Goal: Task Accomplishment & Management: Use online tool/utility

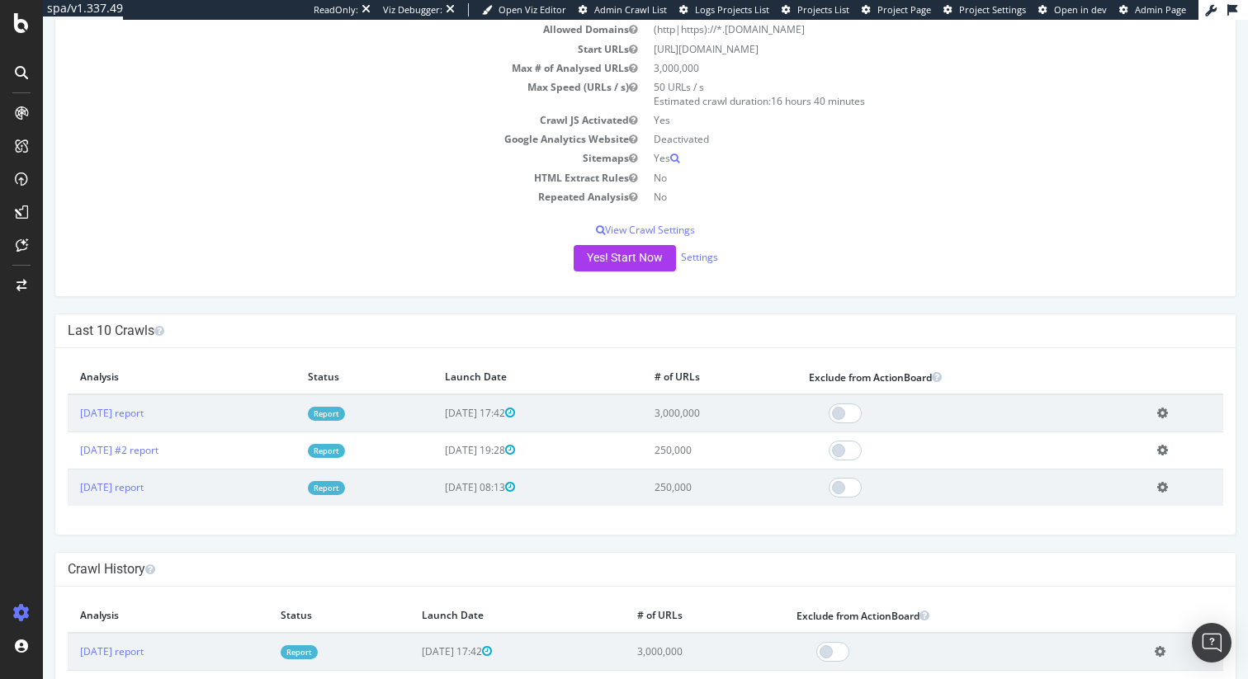
scroll to position [226, 0]
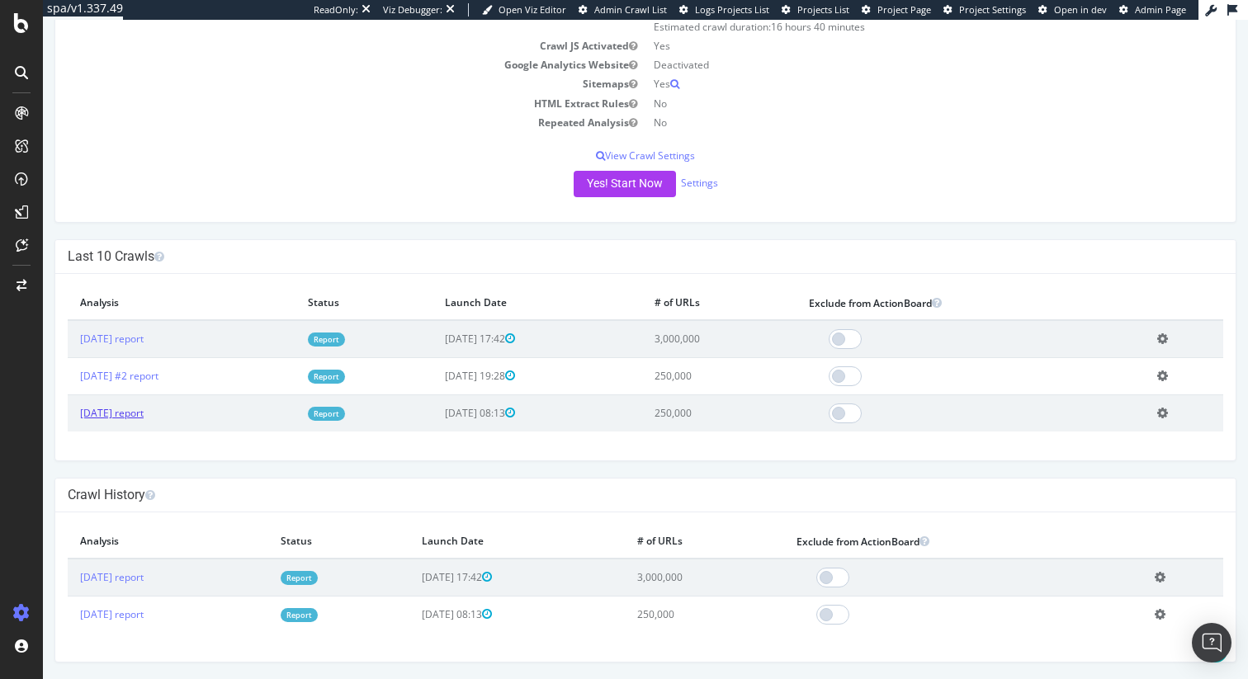
click at [125, 414] on link "[DATE] report" at bounding box center [112, 413] width 64 height 14
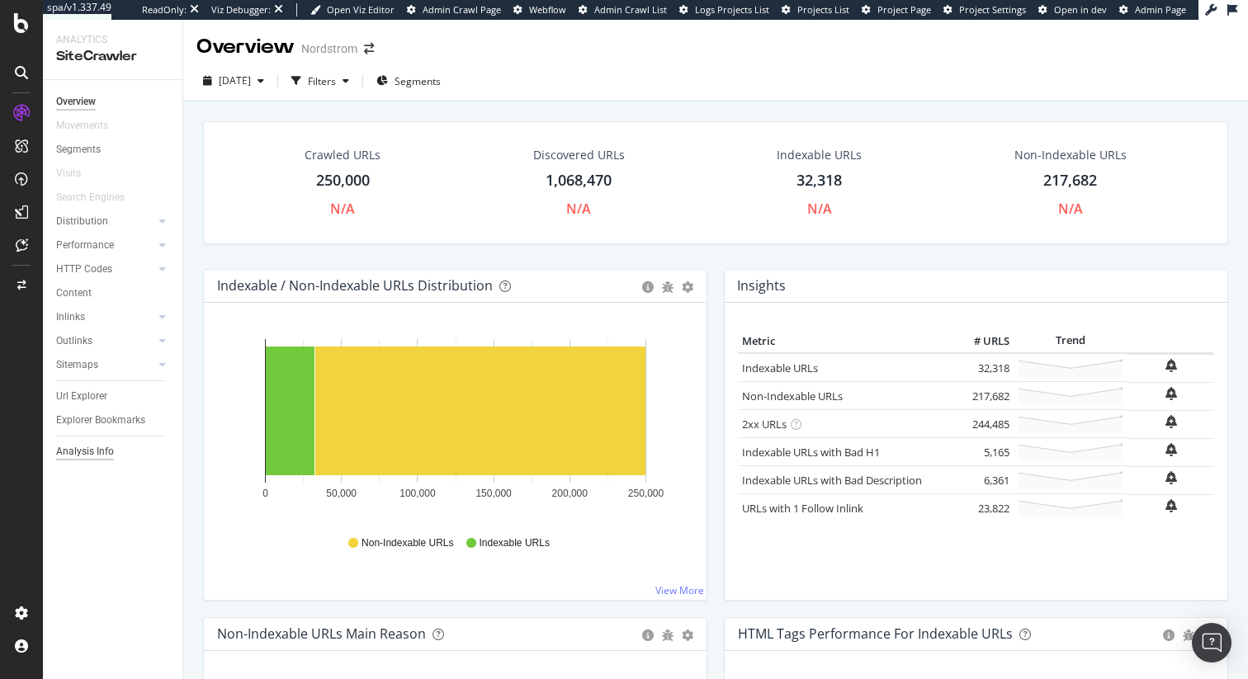
click at [76, 446] on div "Analysis Info" at bounding box center [85, 451] width 58 height 17
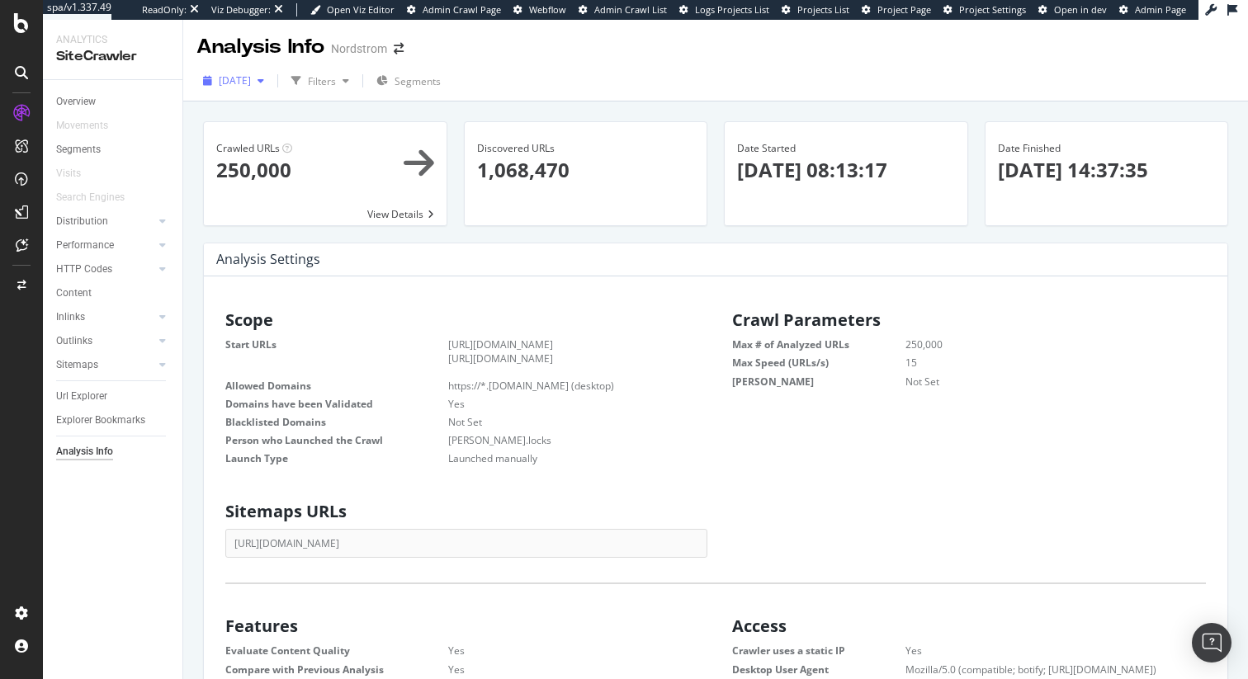
click at [251, 75] on span "[DATE]" at bounding box center [235, 80] width 32 height 14
click at [267, 174] on div "[DATE] #2" at bounding box center [243, 170] width 47 height 15
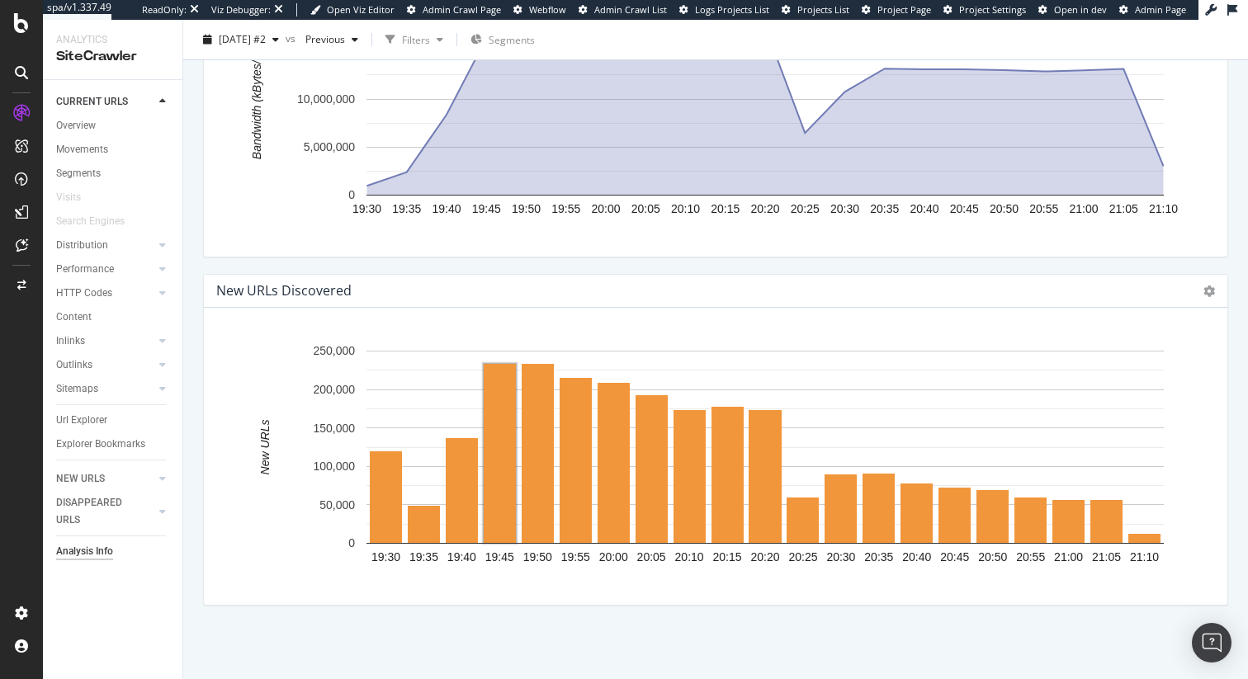
scroll to position [263, 480]
click at [101, 552] on div "Analysis Info" at bounding box center [84, 551] width 57 height 17
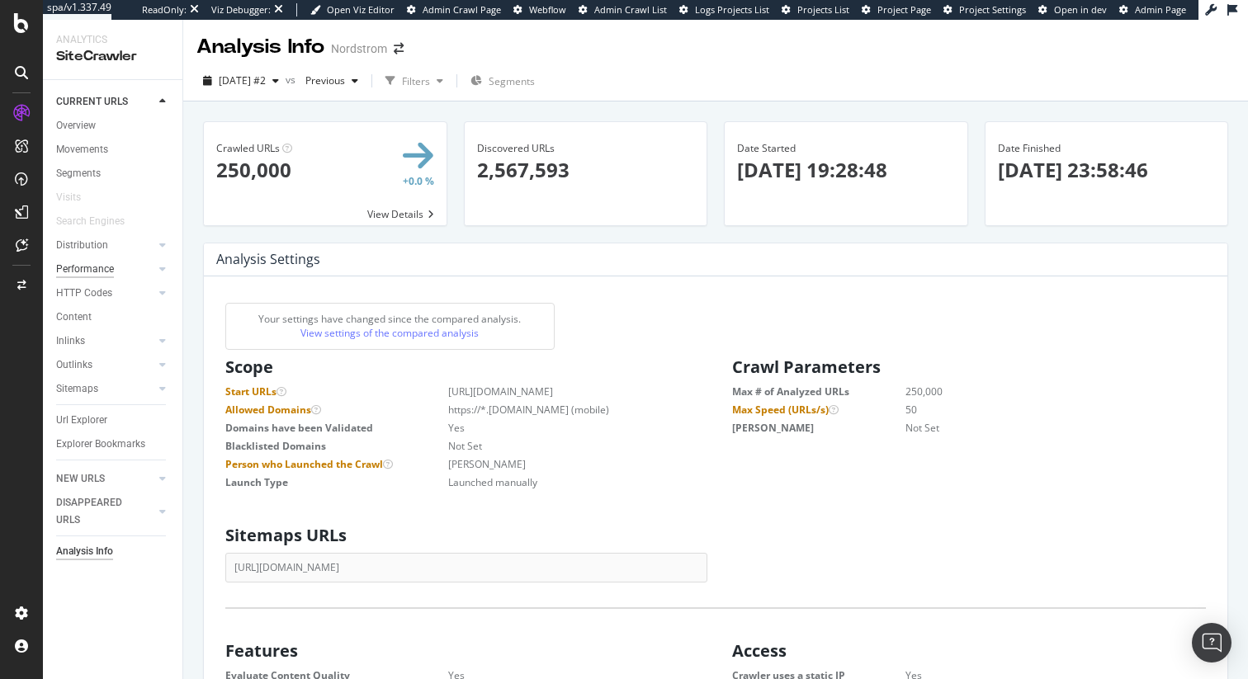
click at [101, 270] on div "Performance" at bounding box center [85, 269] width 58 height 17
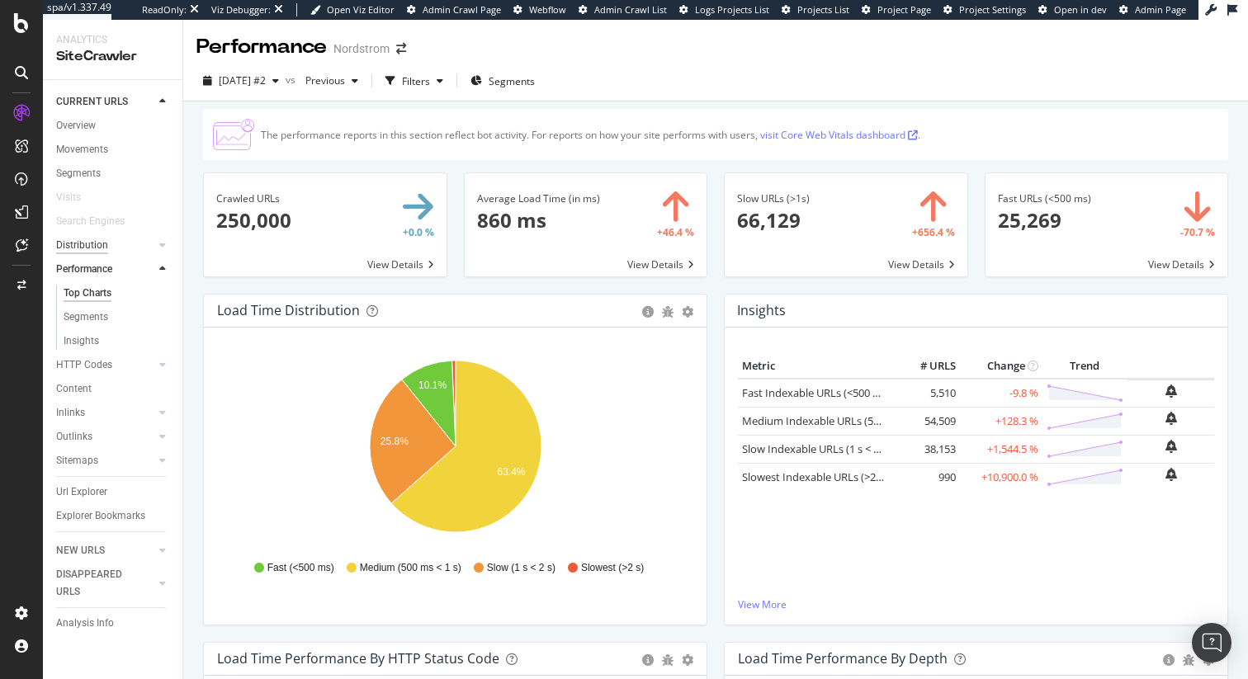
click at [100, 246] on div "Distribution" at bounding box center [82, 245] width 52 height 17
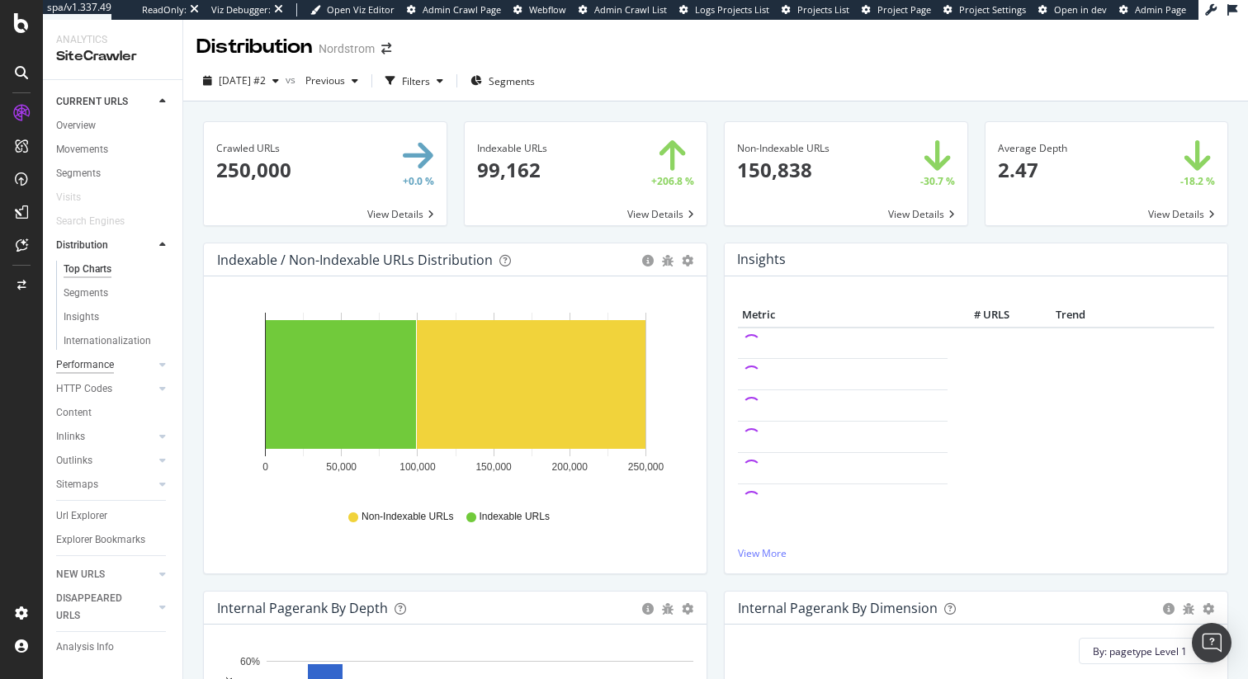
click at [110, 370] on div "Performance" at bounding box center [85, 364] width 58 height 17
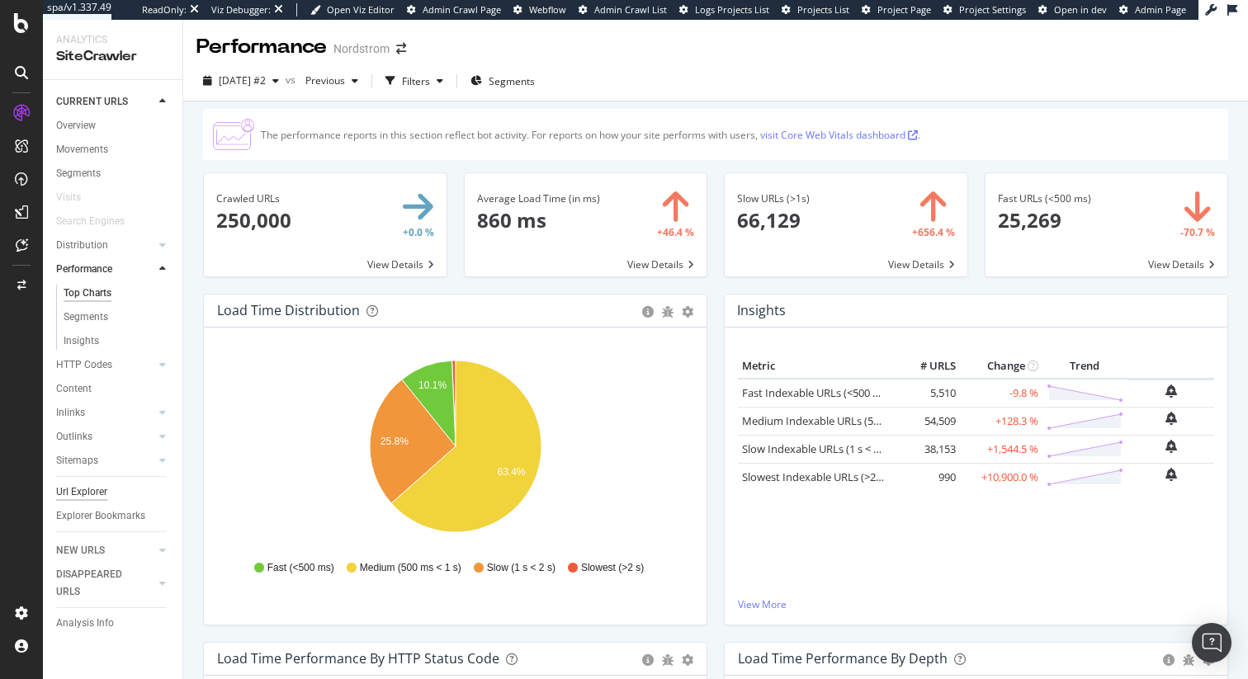
click at [90, 492] on div "Url Explorer" at bounding box center [81, 492] width 51 height 17
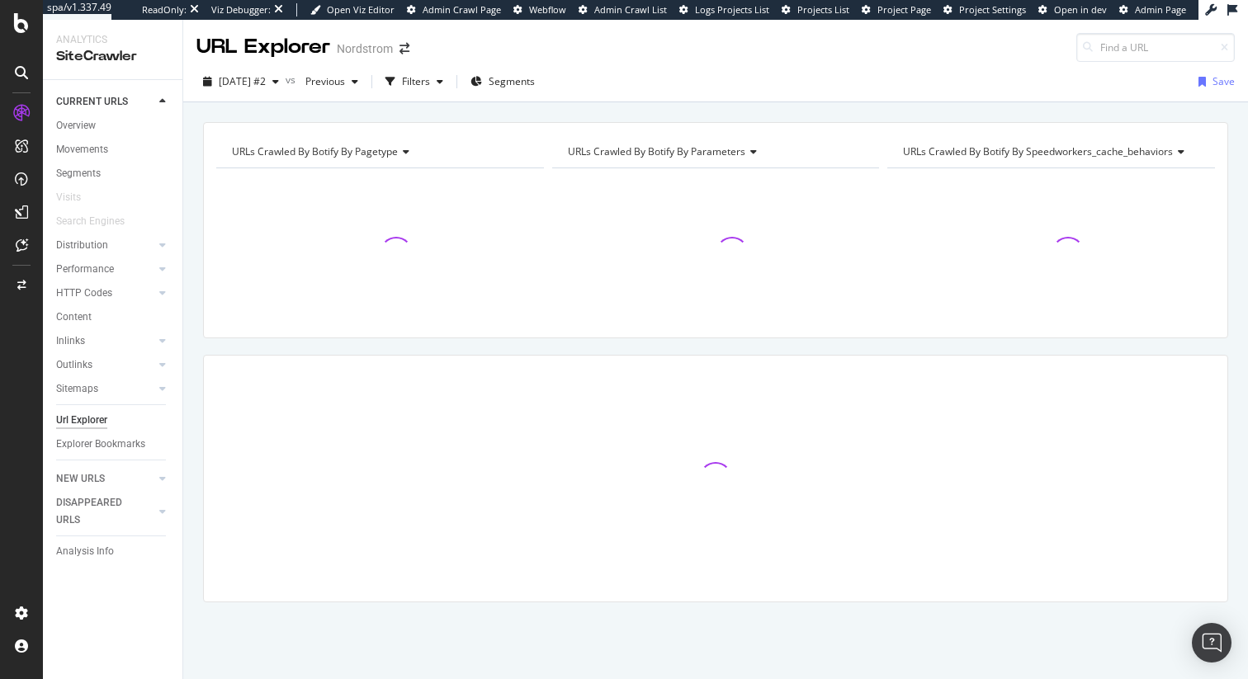
click at [399, 154] on icon at bounding box center [404, 152] width 12 height 10
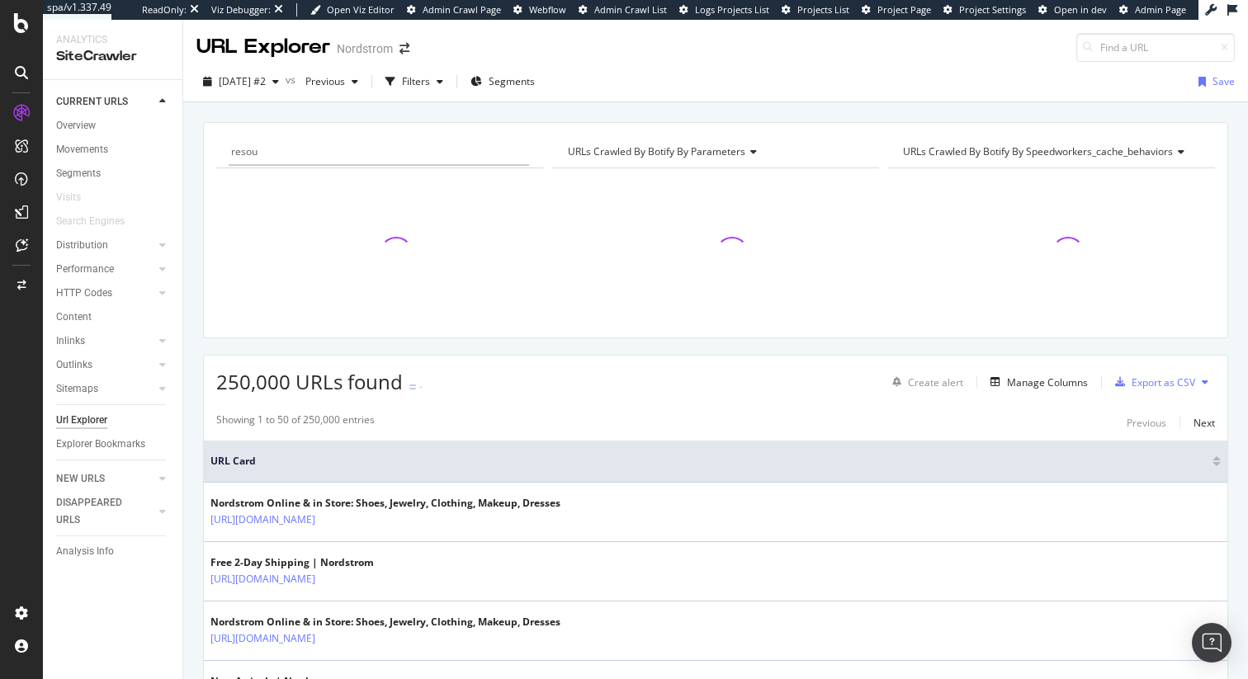
type input "reso"
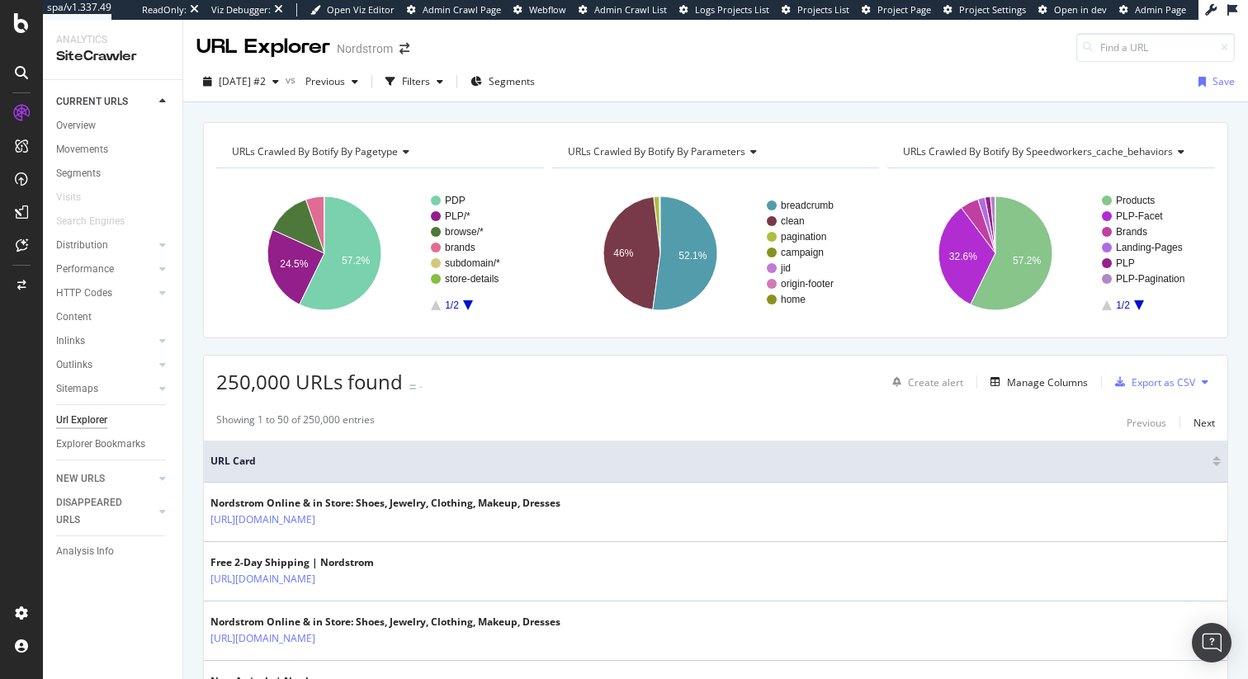
click at [319, 189] on rect "A chart." at bounding box center [380, 254] width 328 height 144
click at [322, 146] on span "URLs Crawled By Botify By pagetype" at bounding box center [315, 151] width 166 height 14
type input "r"
type input "J"
type input "number"
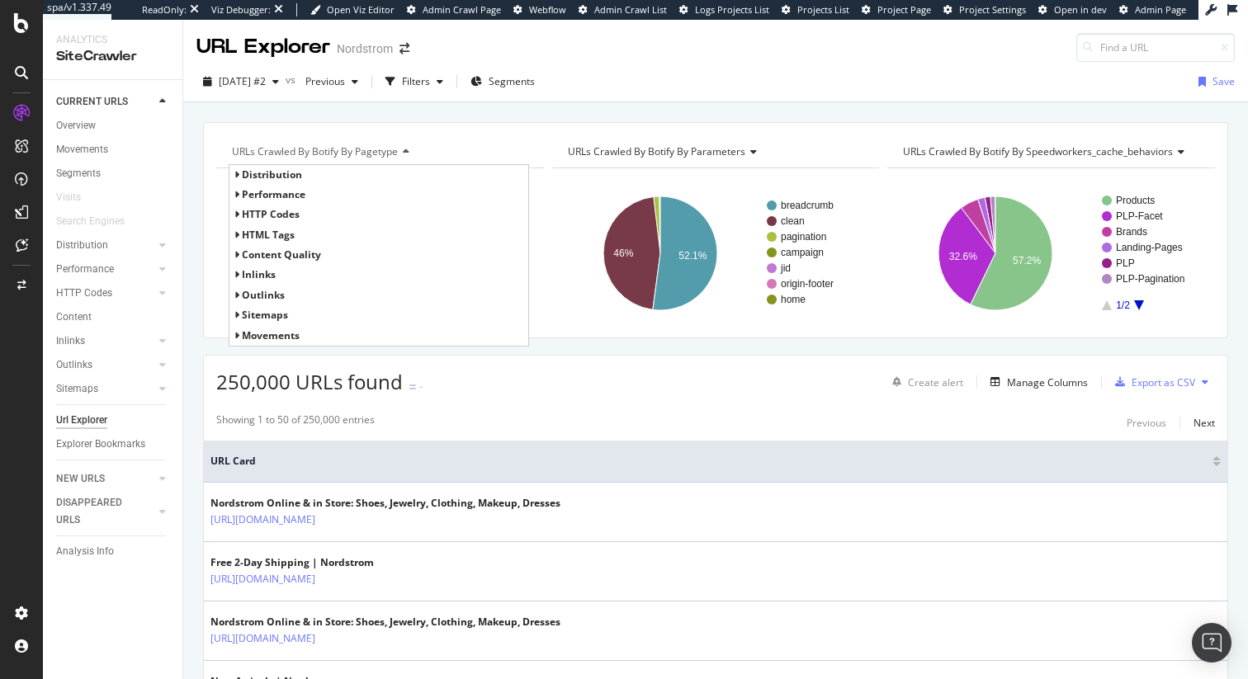
type input "#"
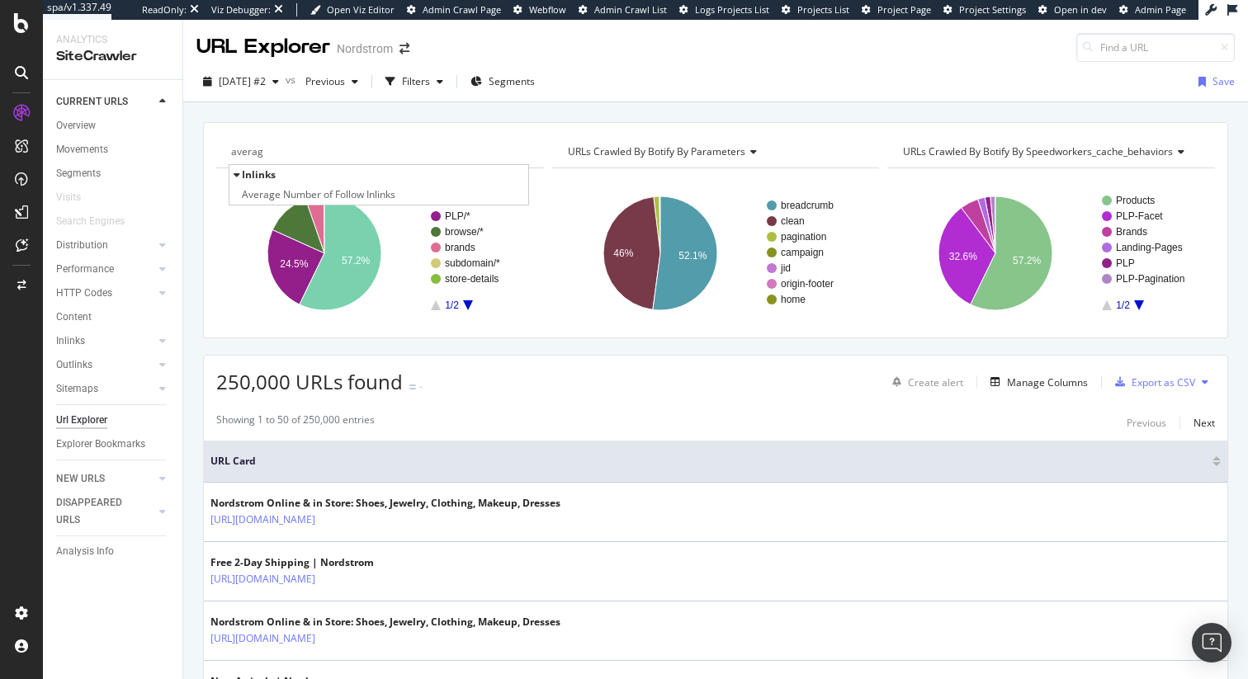
type input "average"
click at [443, 106] on div "URLs Crawled By Botify By pagetype Chart (by Value) Table Expand Export as CSV …" at bounding box center [715, 122] width 1065 height 40
click at [1037, 375] on div "Manage Columns" at bounding box center [1047, 382] width 81 height 14
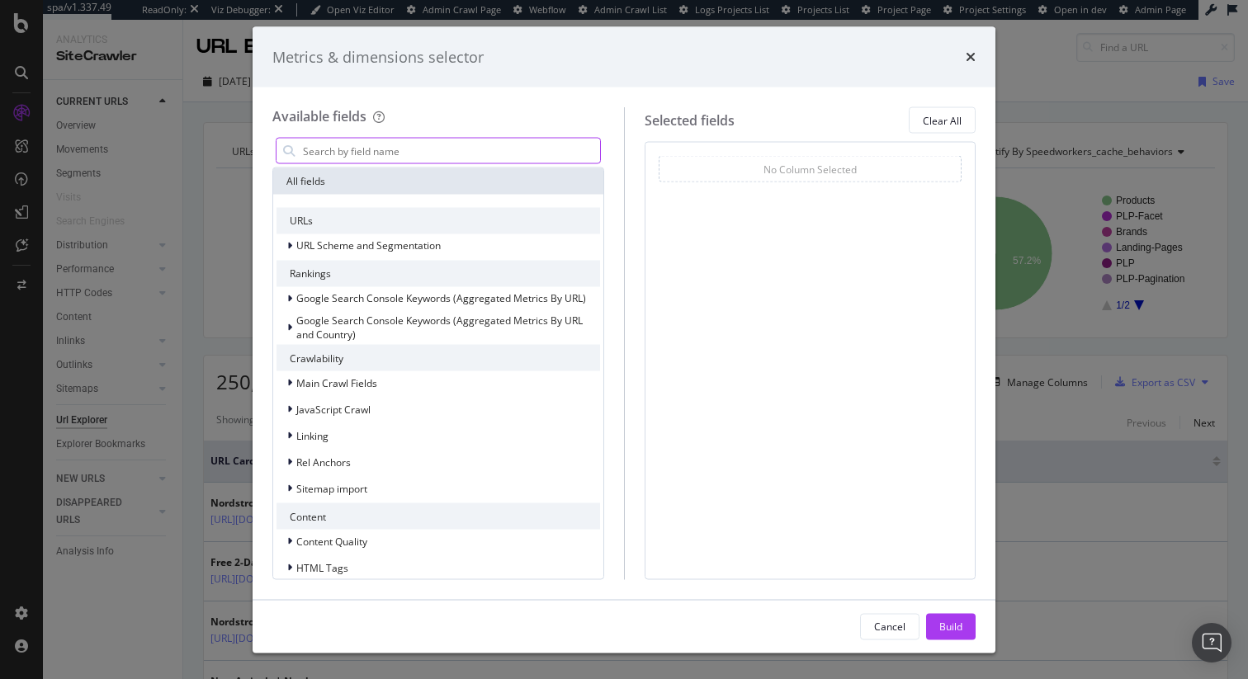
click at [451, 155] on input "modal" at bounding box center [450, 151] width 299 height 25
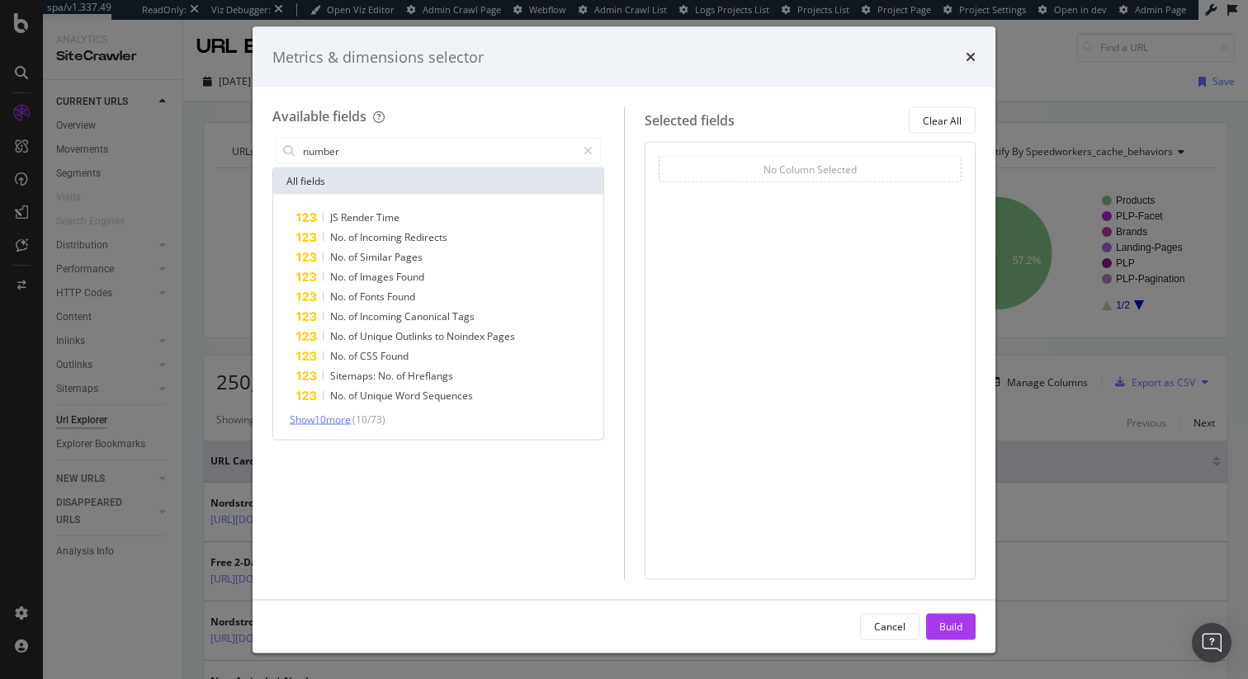
click at [332, 423] on span "Show 10 more" at bounding box center [320, 420] width 61 height 14
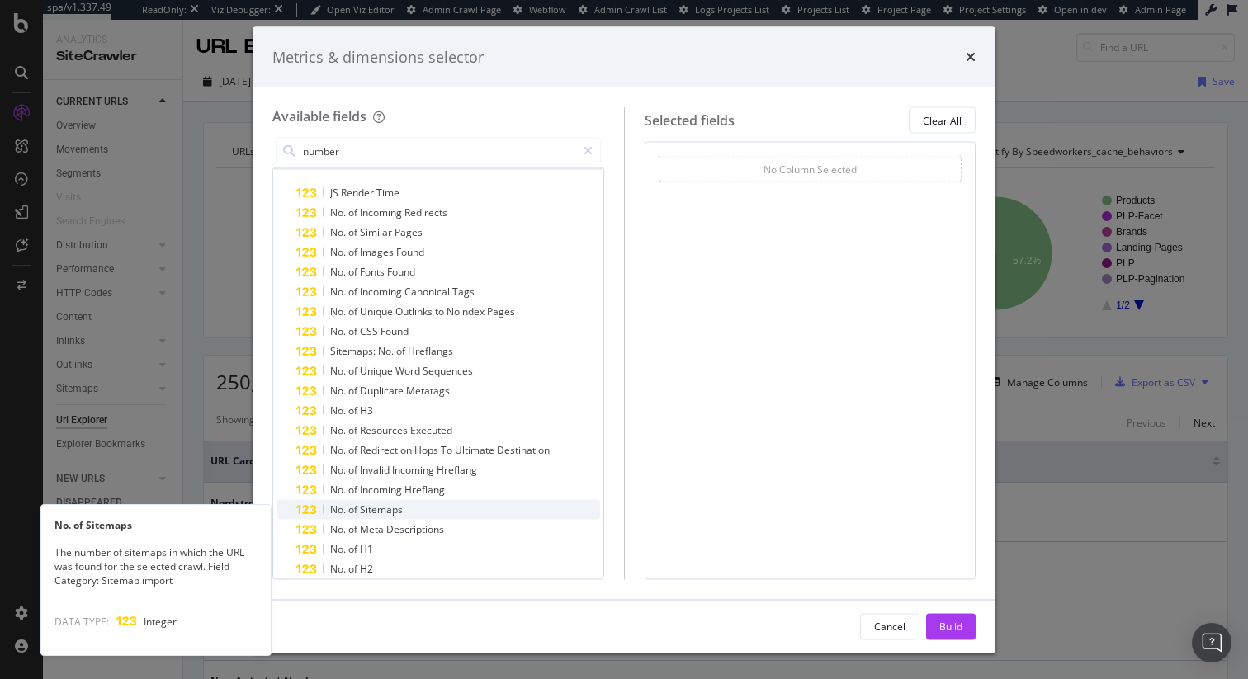
scroll to position [26, 0]
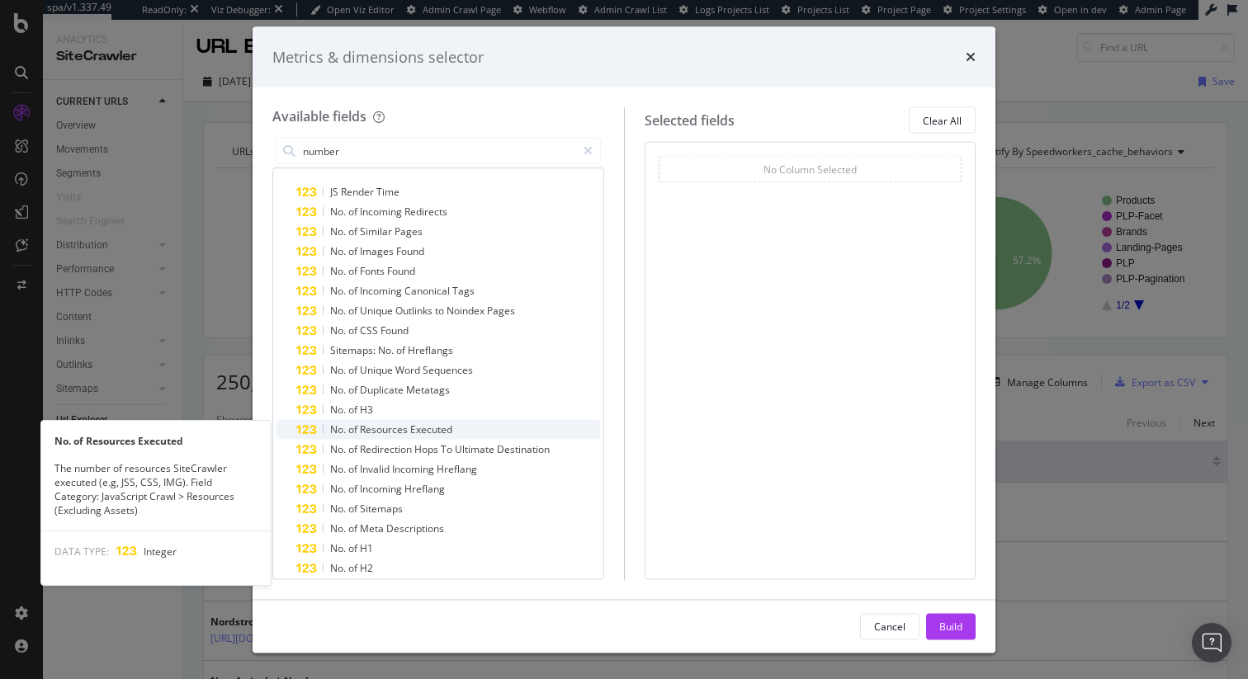
click at [418, 430] on span "Executed" at bounding box center [431, 430] width 42 height 14
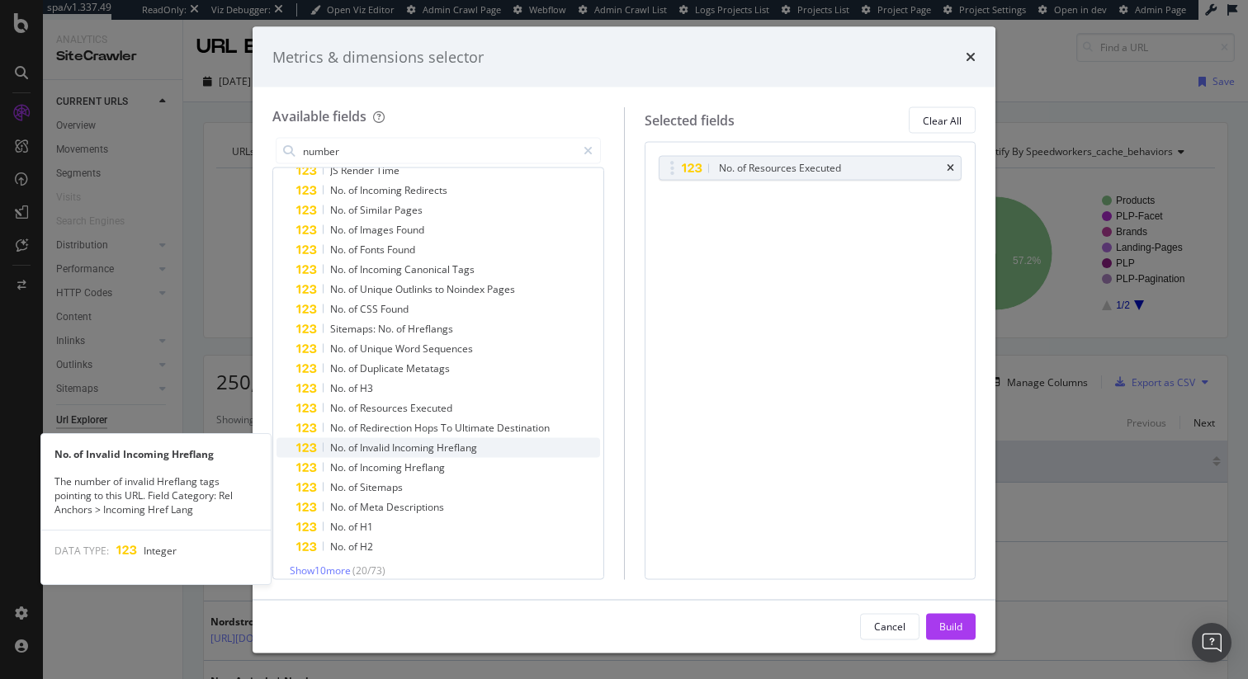
scroll to position [59, 0]
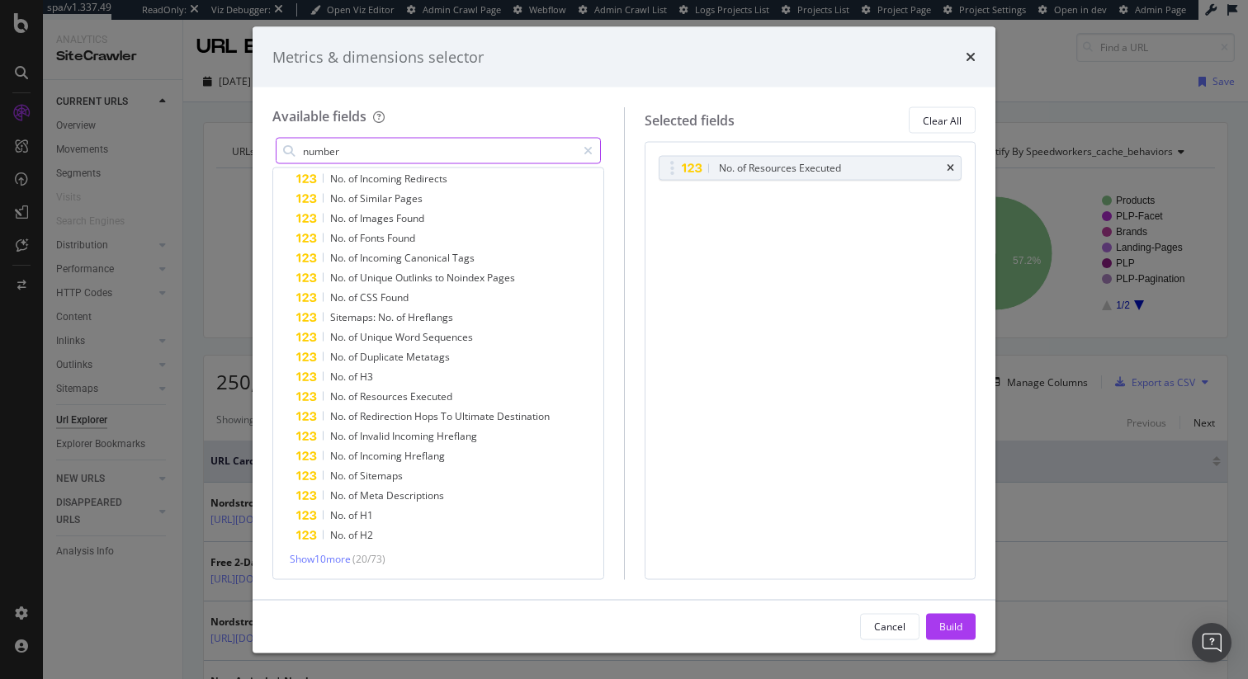
click at [328, 144] on input "number" at bounding box center [438, 151] width 275 height 25
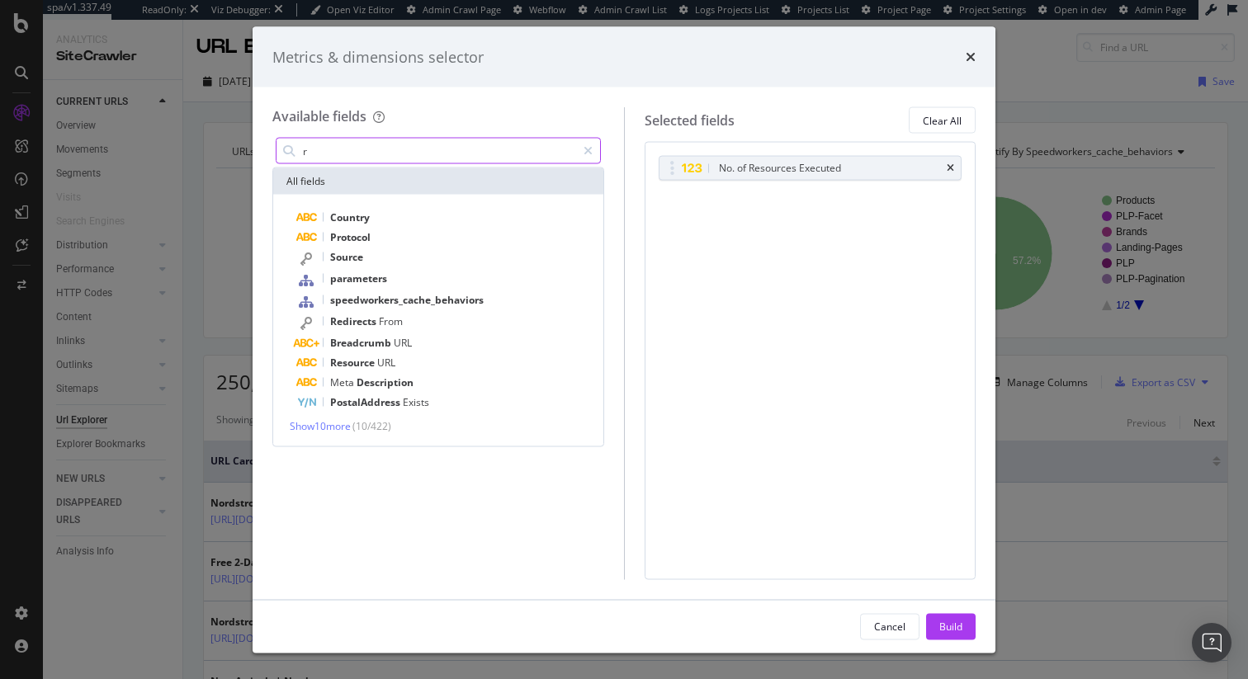
scroll to position [0, 0]
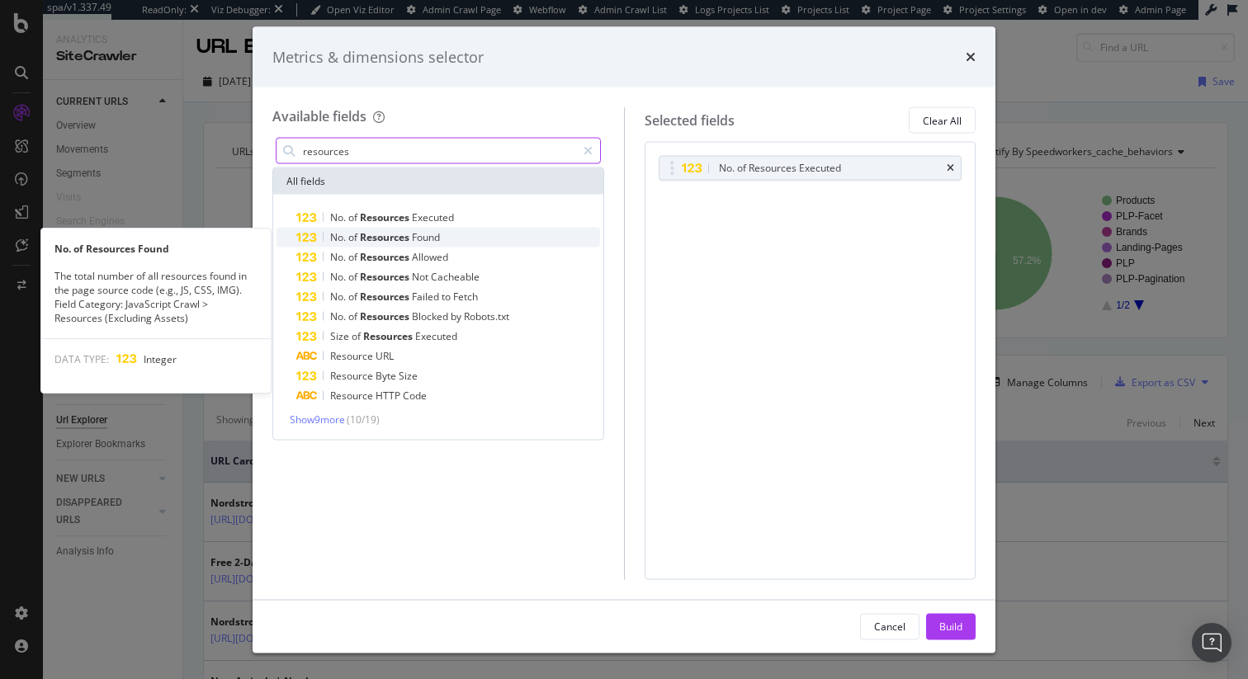
type input "resources"
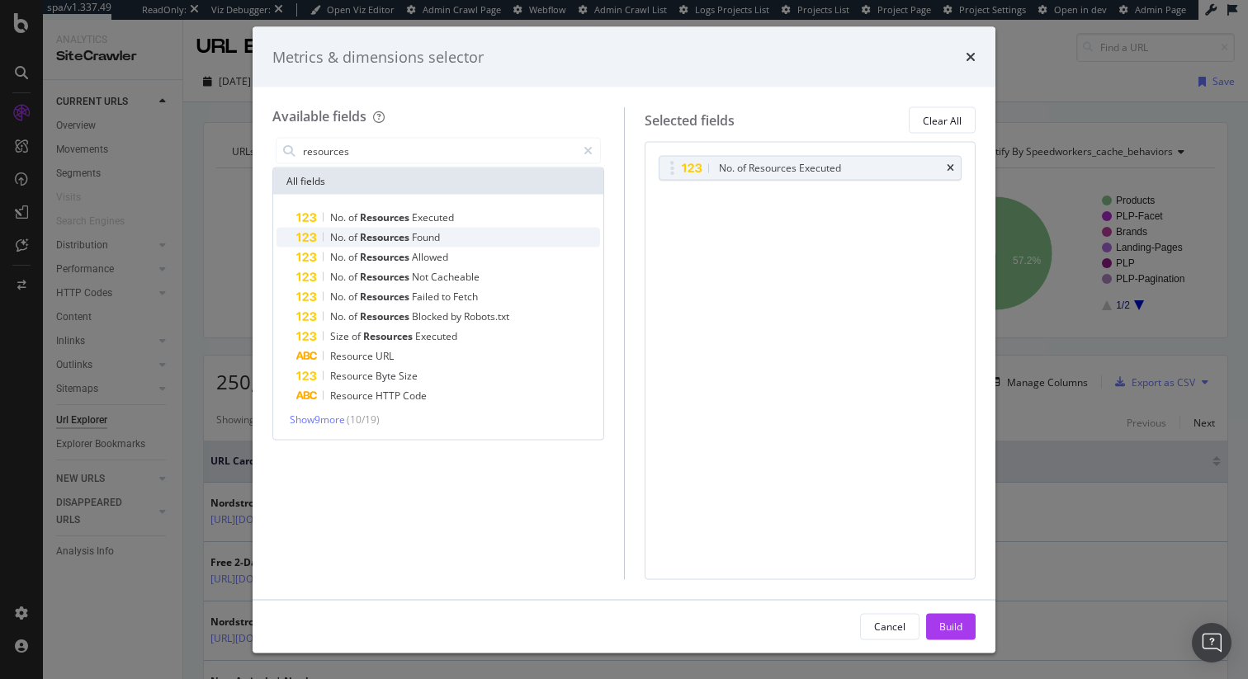
click at [389, 235] on span "Resources" at bounding box center [386, 237] width 52 height 14
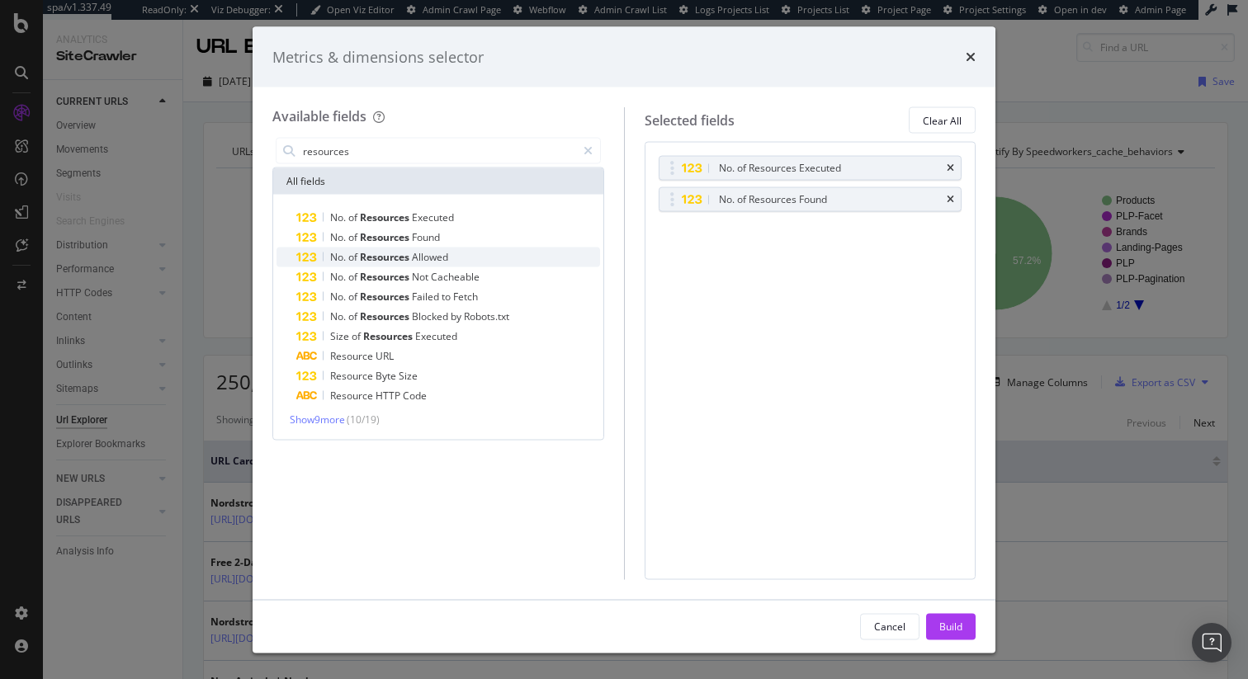
click at [383, 257] on span "Resources" at bounding box center [386, 257] width 52 height 14
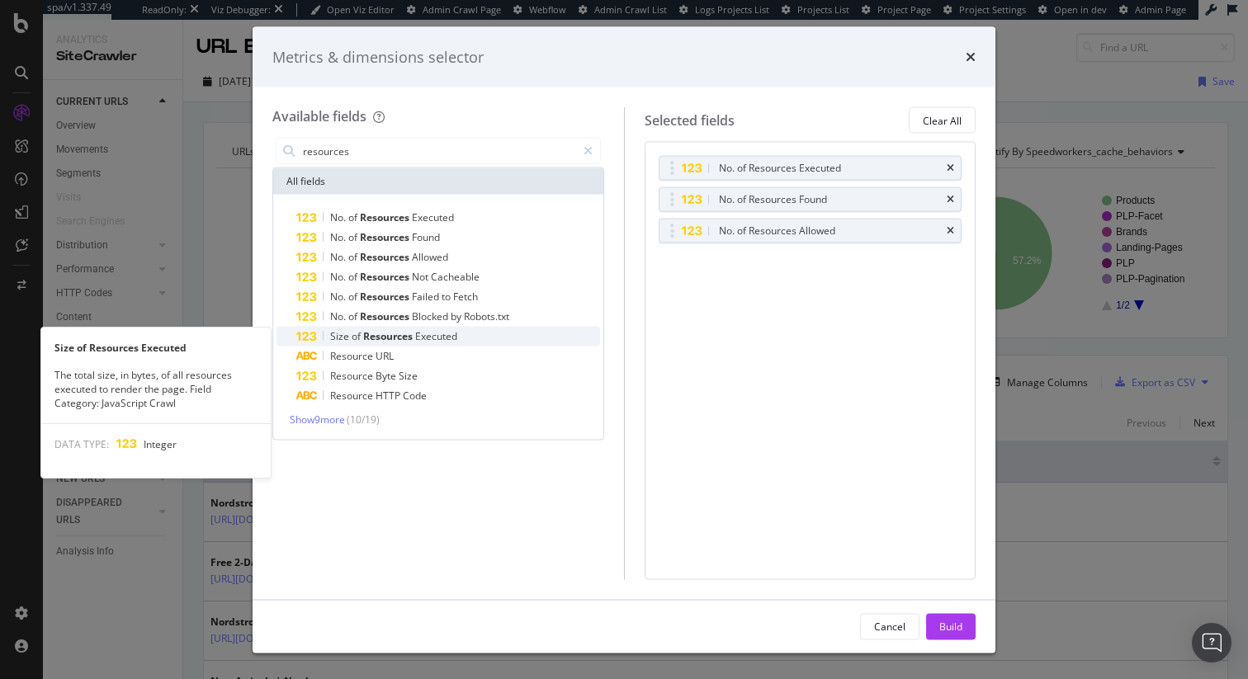
click at [394, 338] on span "Resources" at bounding box center [389, 336] width 52 height 14
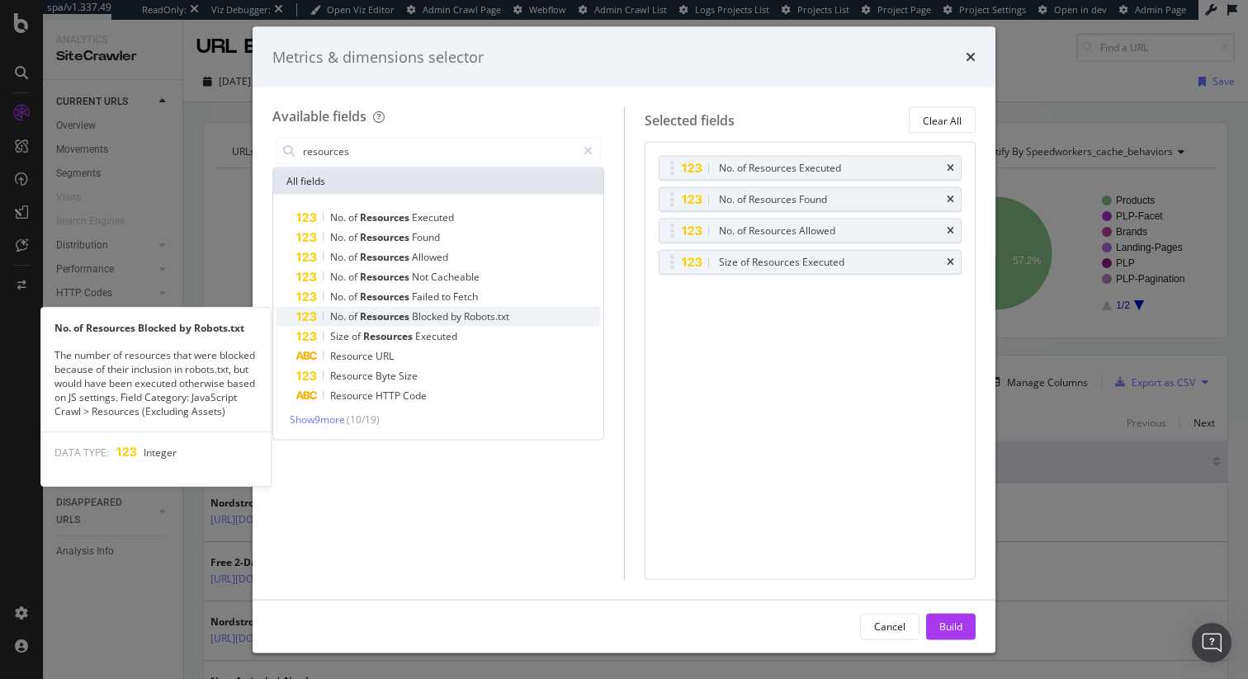
click at [427, 318] on span "Blocked" at bounding box center [431, 316] width 39 height 14
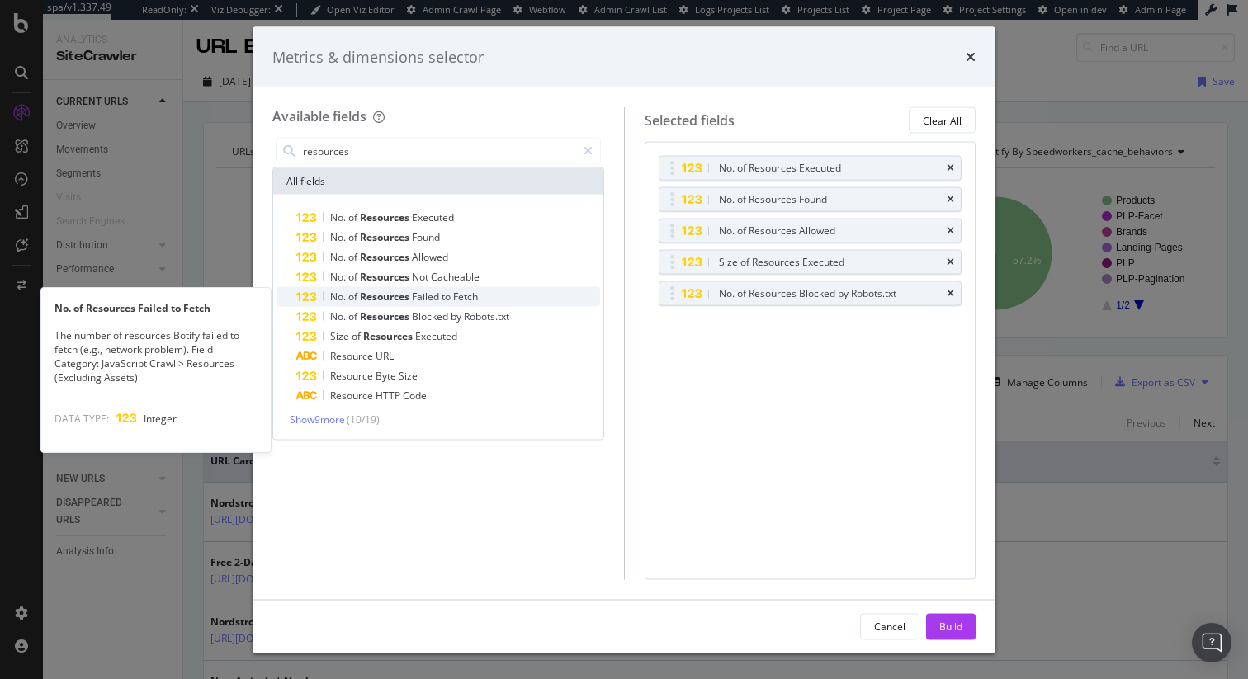
click at [438, 297] on span "Failed" at bounding box center [427, 297] width 30 height 14
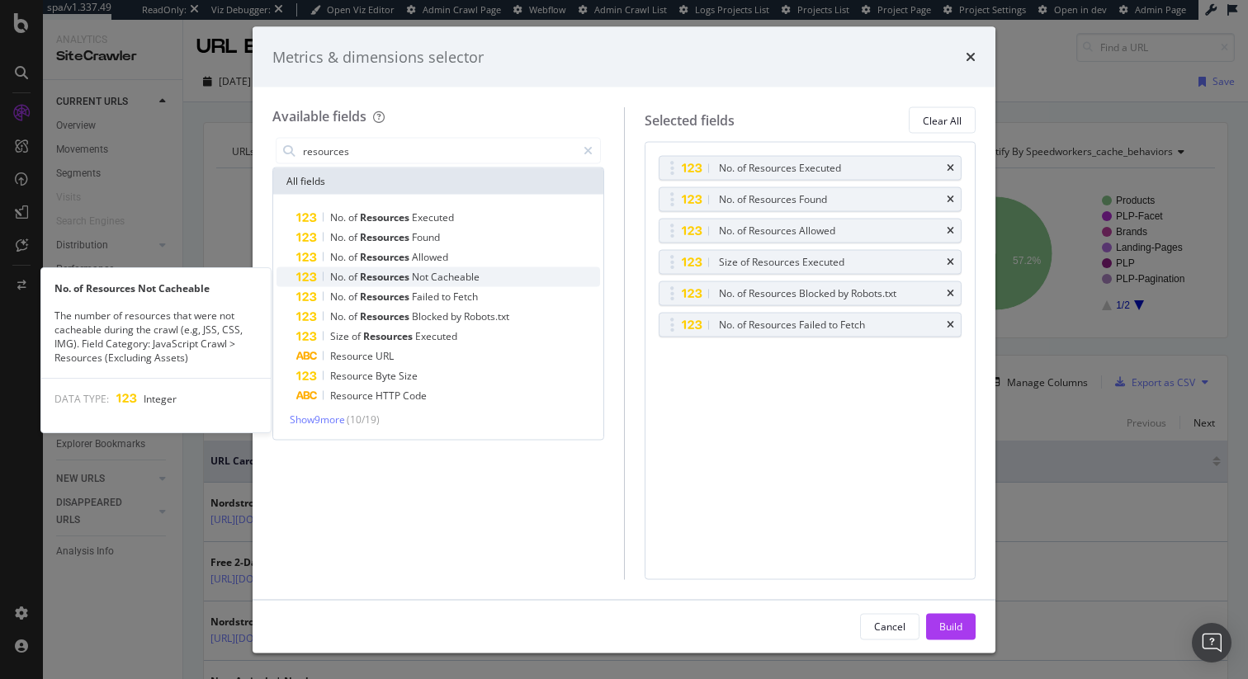
click at [470, 281] on span "Cacheable" at bounding box center [455, 277] width 49 height 14
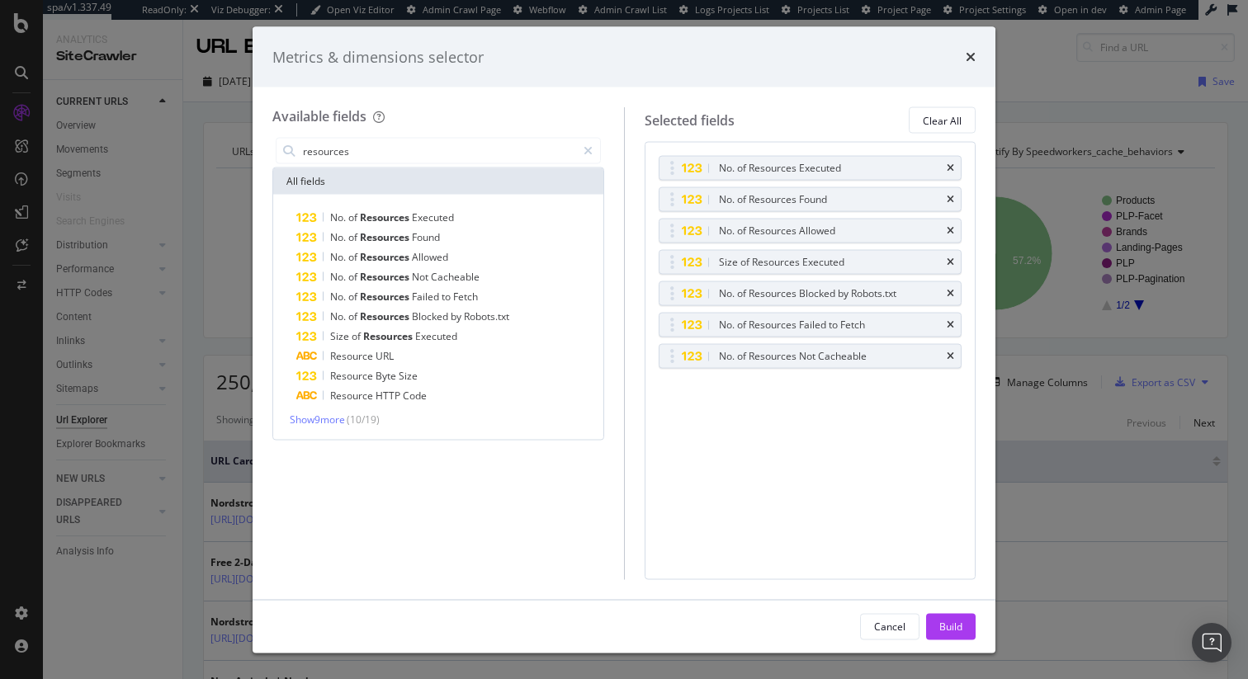
drag, startPoint x: 957, startPoint y: 630, endPoint x: 437, endPoint y: 519, distance: 531.5
click at [438, 520] on div "Metrics & dimensions selector Available fields resources All fields No. of Reso…" at bounding box center [624, 339] width 743 height 626
click at [317, 418] on span "Show 9 more" at bounding box center [317, 420] width 55 height 14
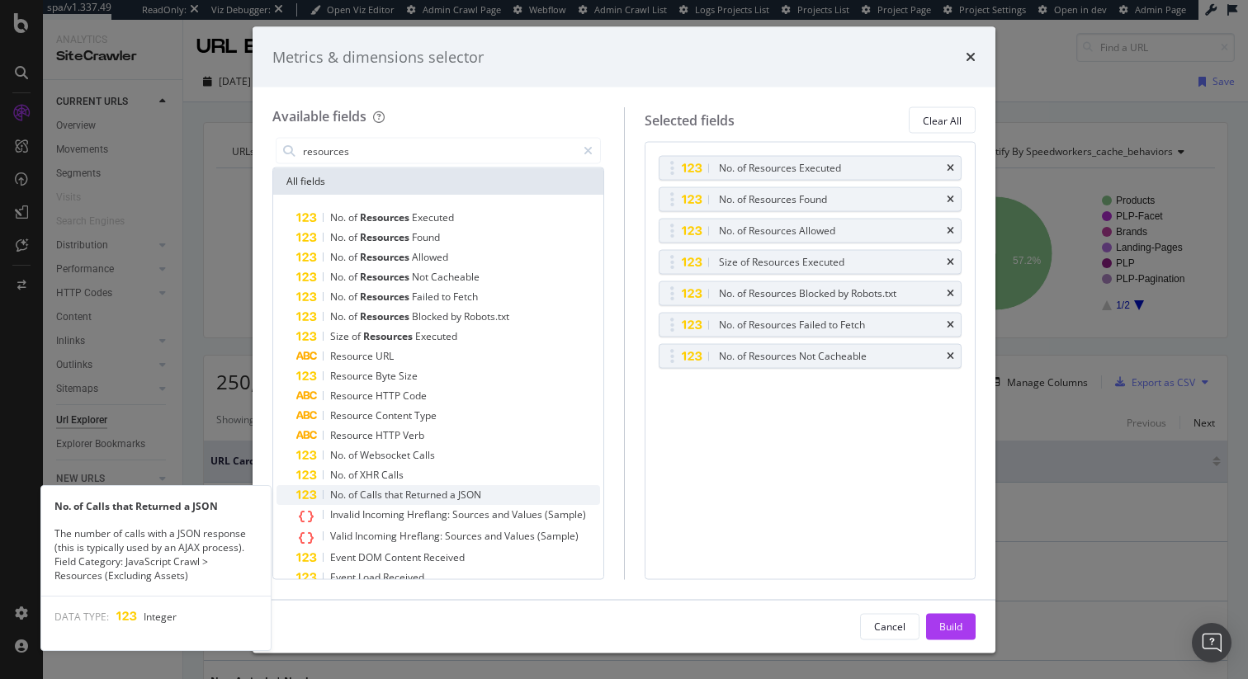
scroll to position [21, 0]
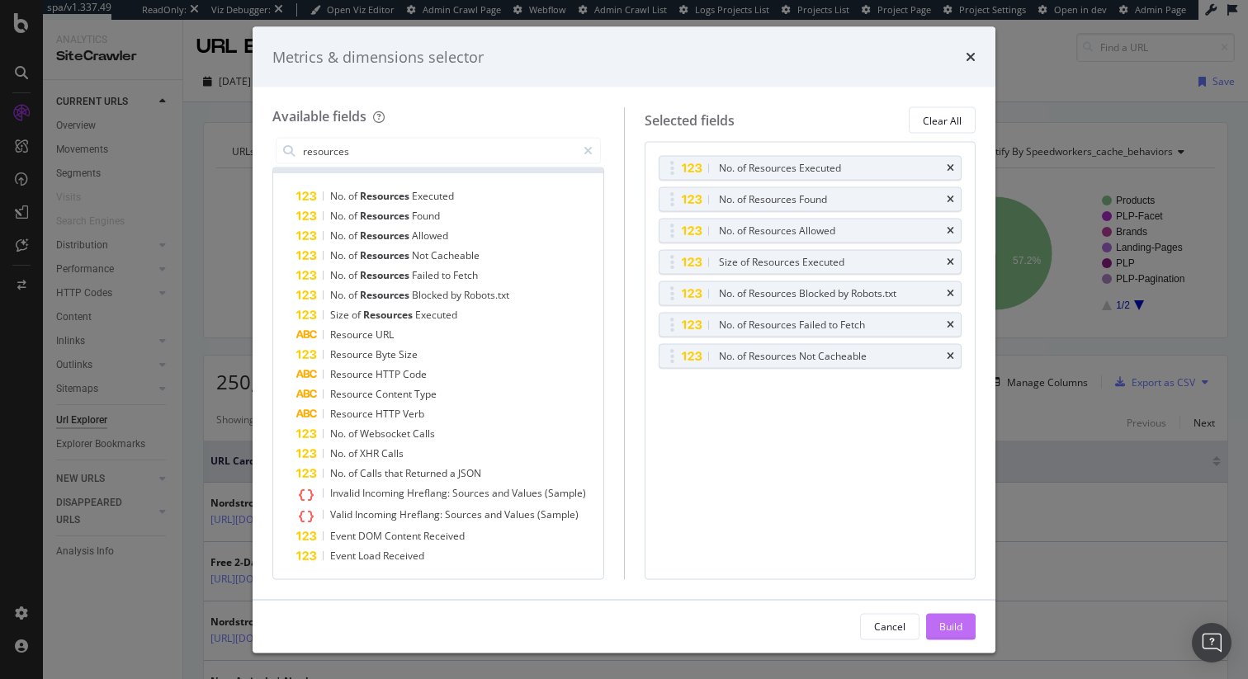
click at [956, 621] on div "Build" at bounding box center [950, 626] width 23 height 14
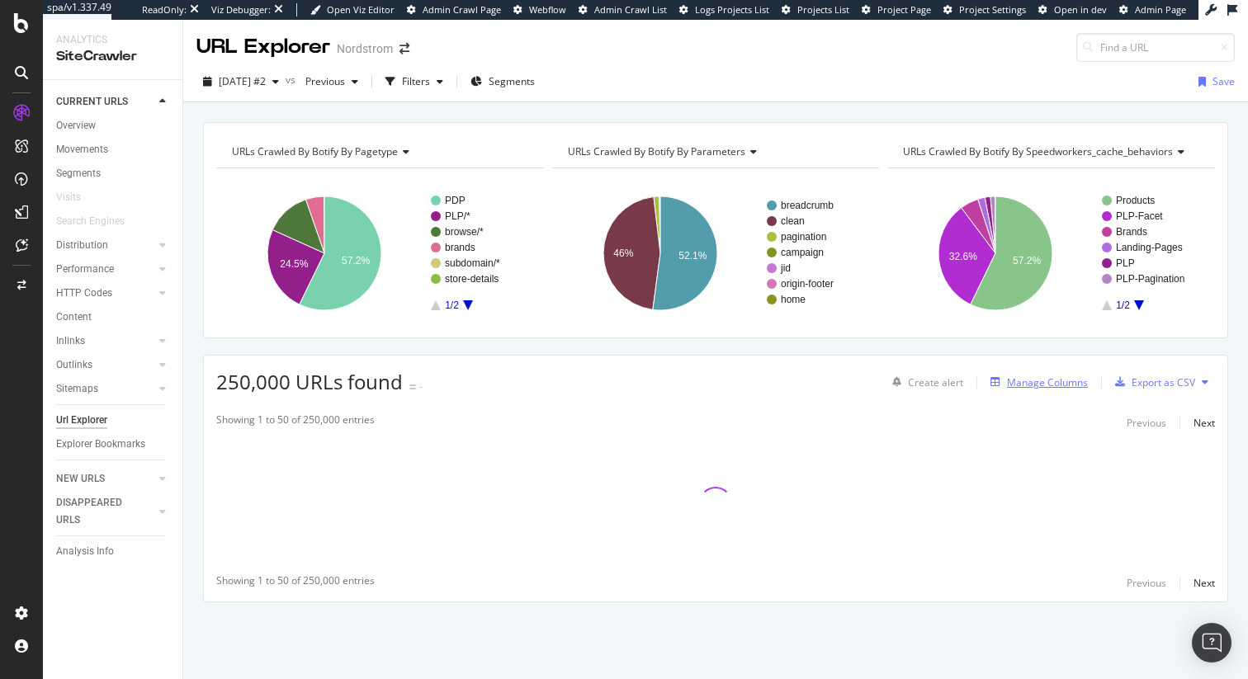
click at [1038, 380] on div "Manage Columns" at bounding box center [1047, 382] width 81 height 14
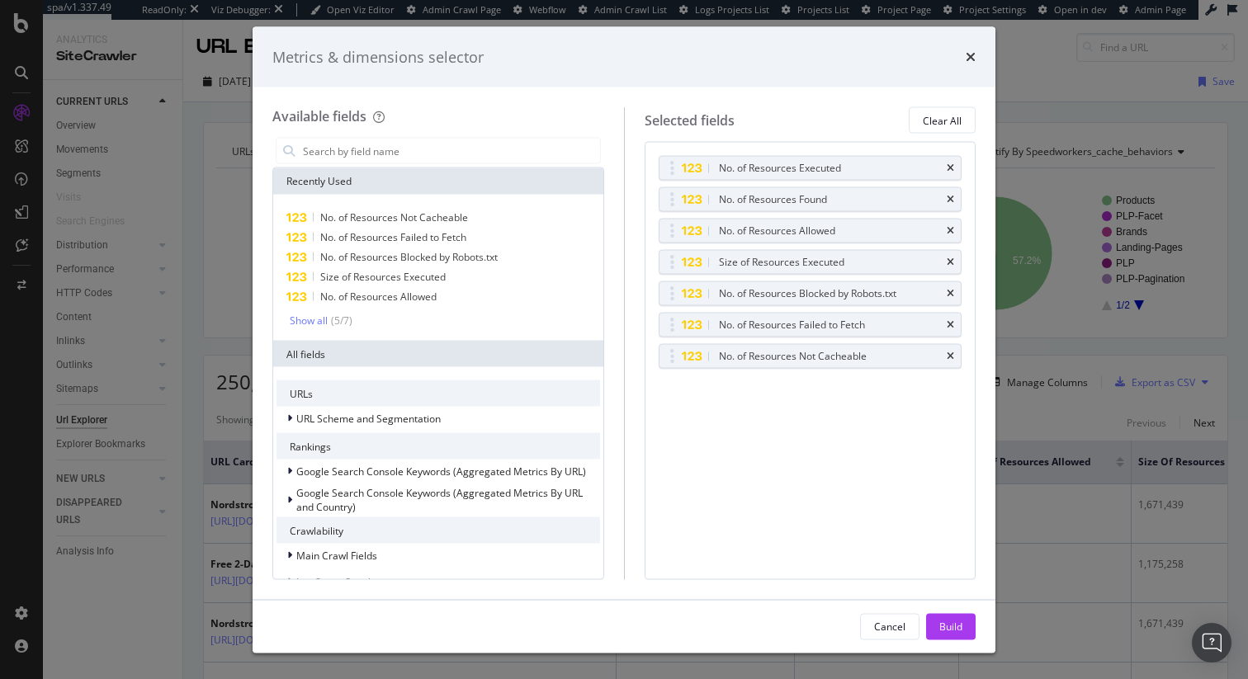
click at [964, 60] on div "Metrics & dimensions selector" at bounding box center [623, 56] width 703 height 21
click at [968, 56] on icon "times" at bounding box center [970, 56] width 10 height 13
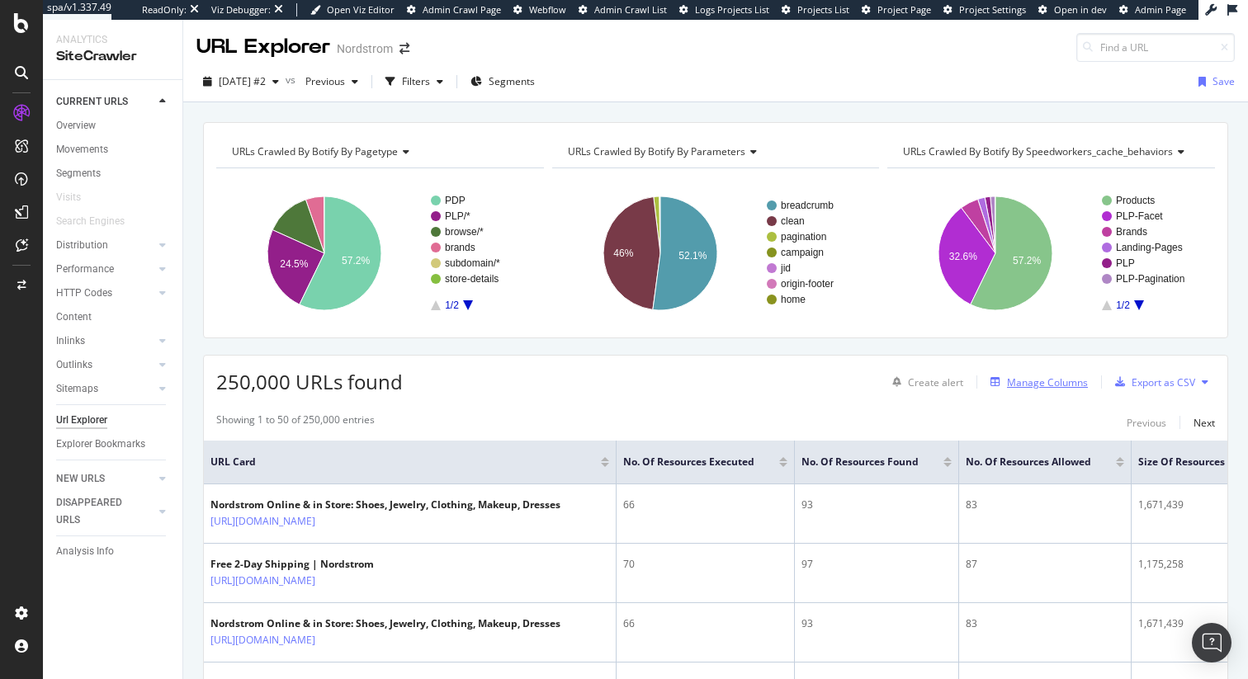
click at [1047, 386] on div "Manage Columns" at bounding box center [1047, 382] width 81 height 14
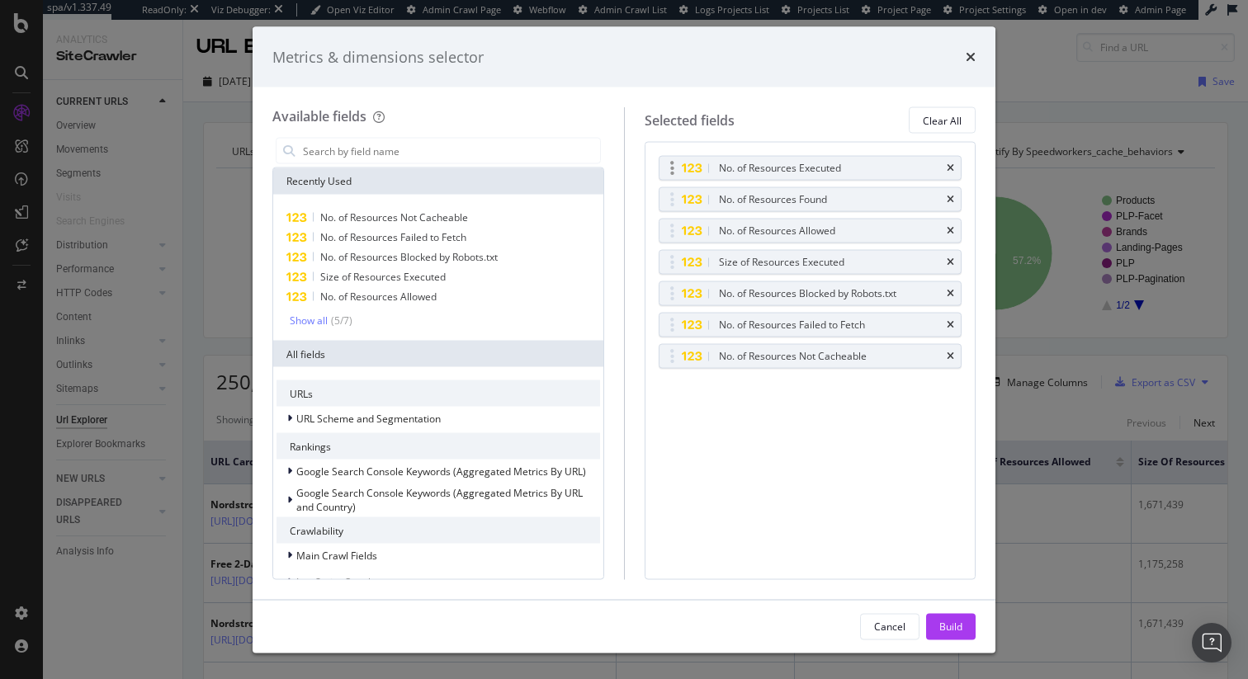
click at [790, 168] on div "No. of Resources Executed" at bounding box center [780, 168] width 122 height 17
click at [974, 53] on icon "times" at bounding box center [970, 56] width 10 height 13
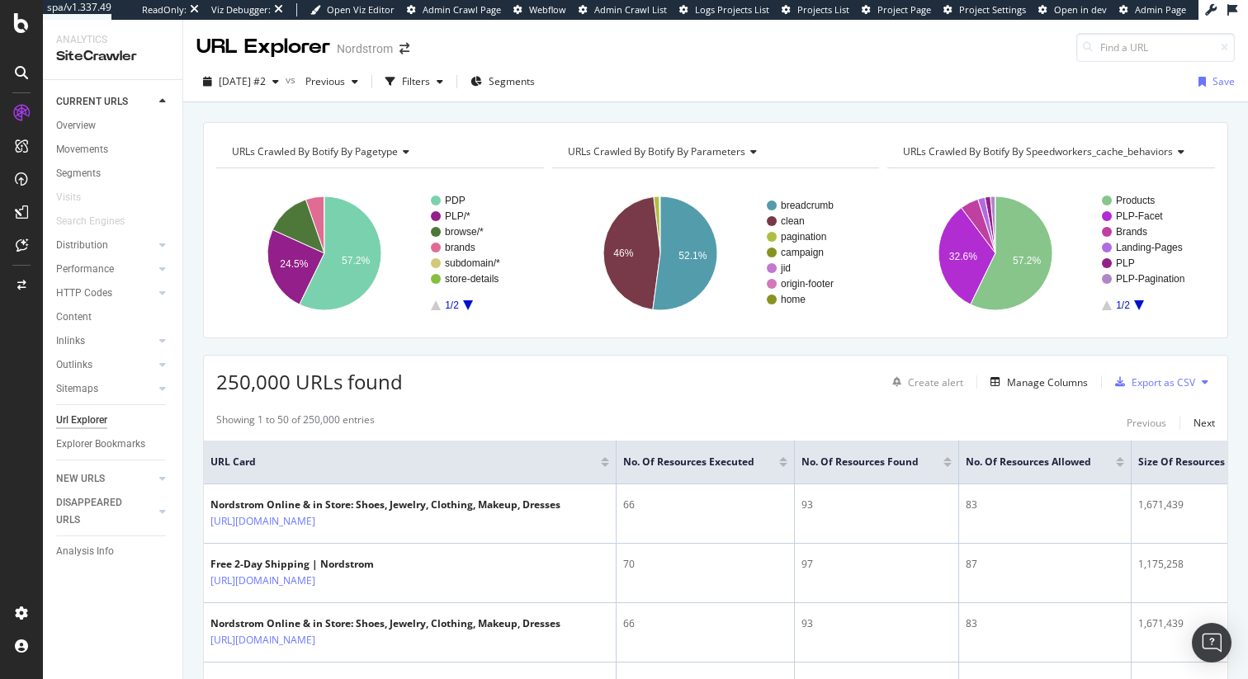
click at [1202, 384] on icon at bounding box center [1205, 382] width 7 height 10
click at [1222, 377] on div "250,000 URLs found Create alert Manage Columns Export as CSV" at bounding box center [715, 376] width 1023 height 40
click at [287, 419] on div "Showing 1 to 50 of 250,000 entries" at bounding box center [295, 423] width 158 height 20
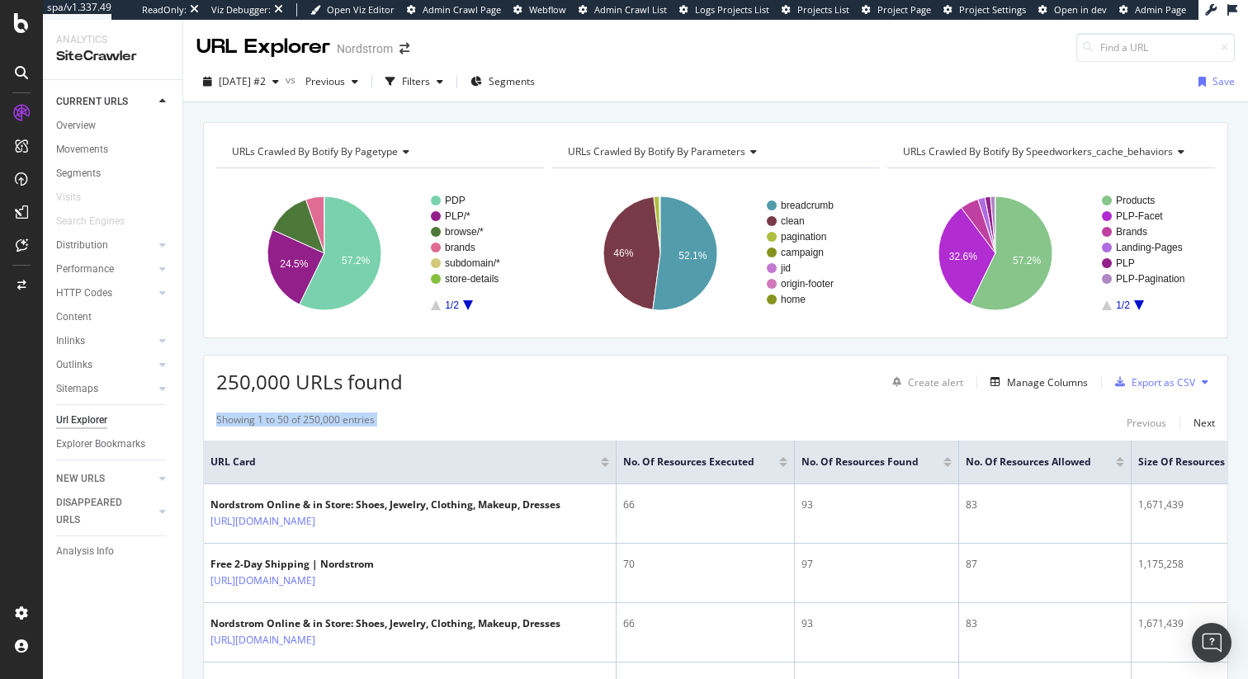
click at [397, 413] on div "Showing 1 to 50 of 250,000 entries Previous Next" at bounding box center [715, 423] width 1023 height 20
click at [92, 253] on div "CustomReports" at bounding box center [101, 251] width 81 height 17
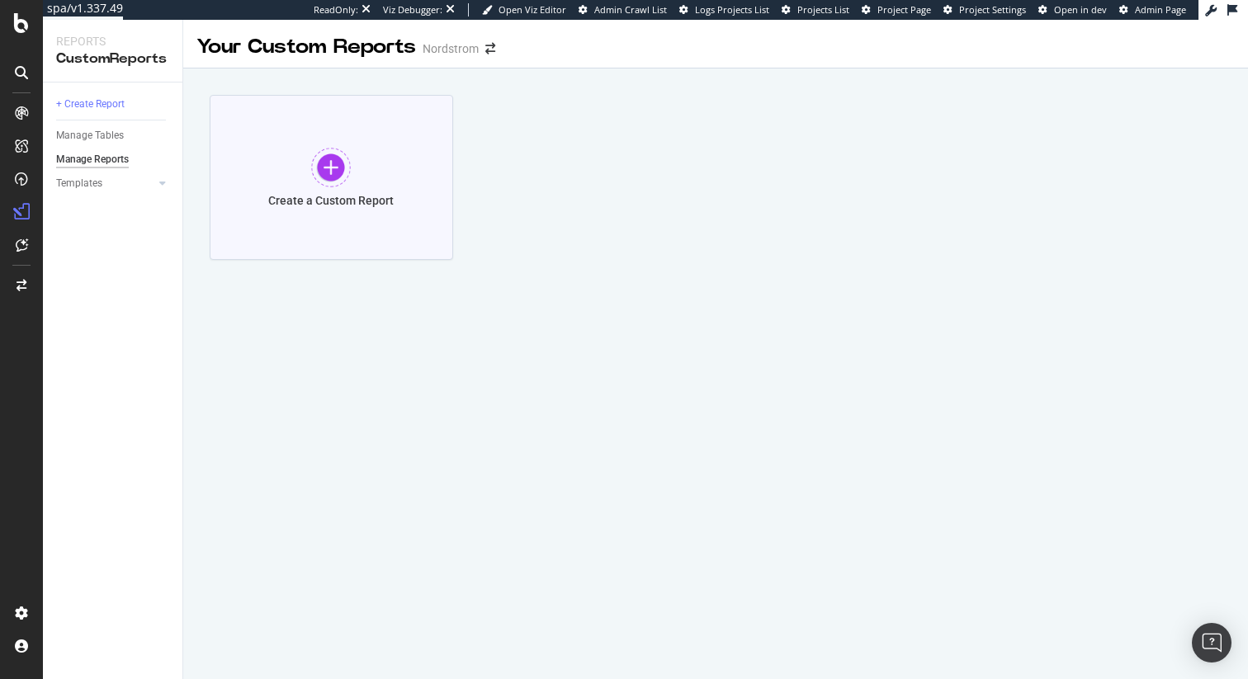
click at [341, 200] on div "Create a Custom Report" at bounding box center [330, 201] width 125 height 14
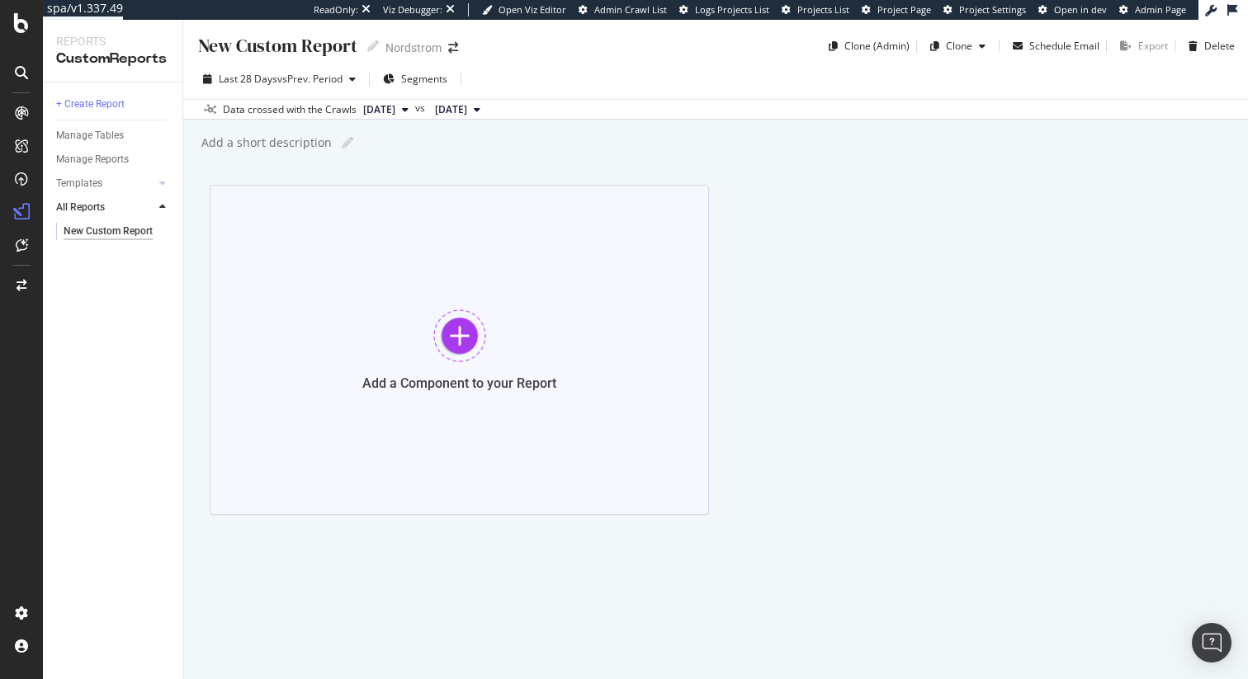
click at [456, 336] on div at bounding box center [459, 335] width 53 height 53
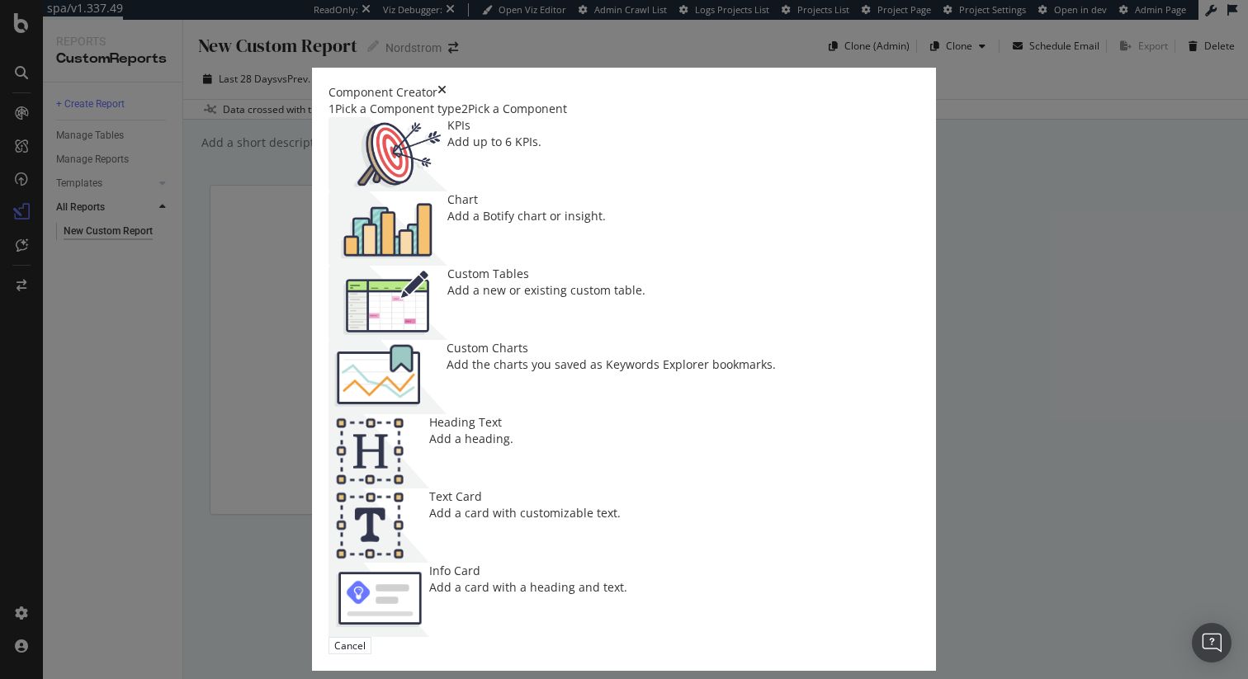
click at [447, 150] on div "Add up to 6 KPIs." at bounding box center [494, 142] width 94 height 17
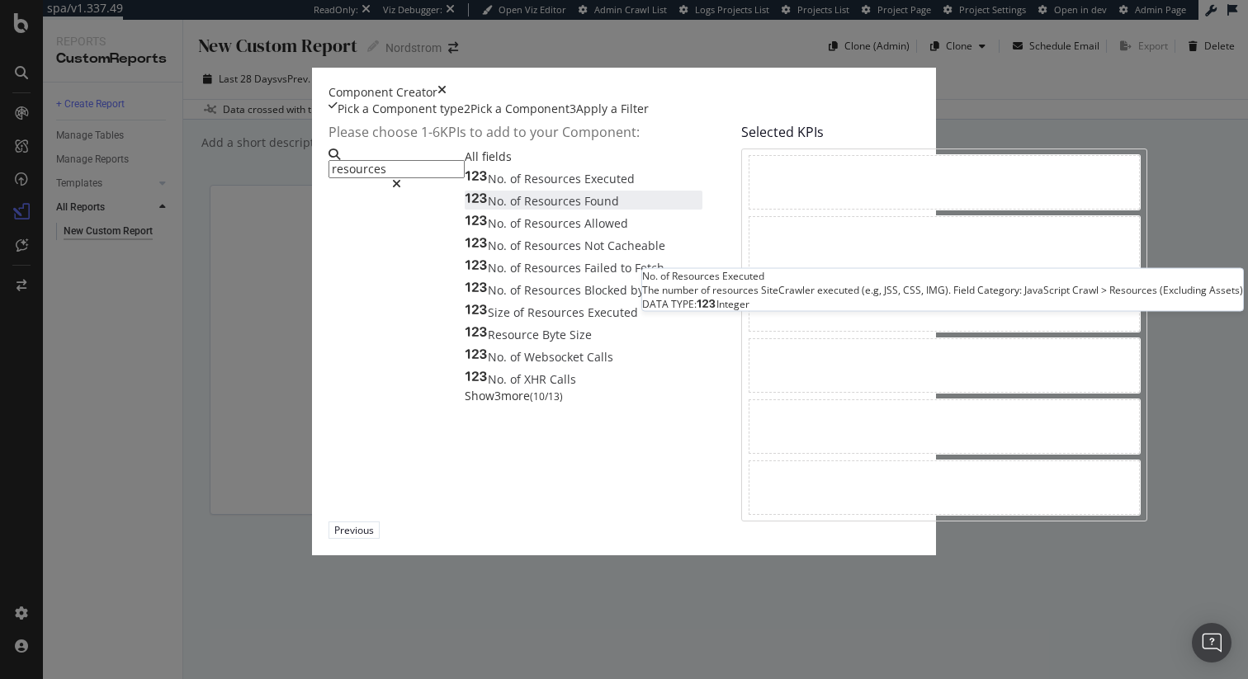
type input "resources"
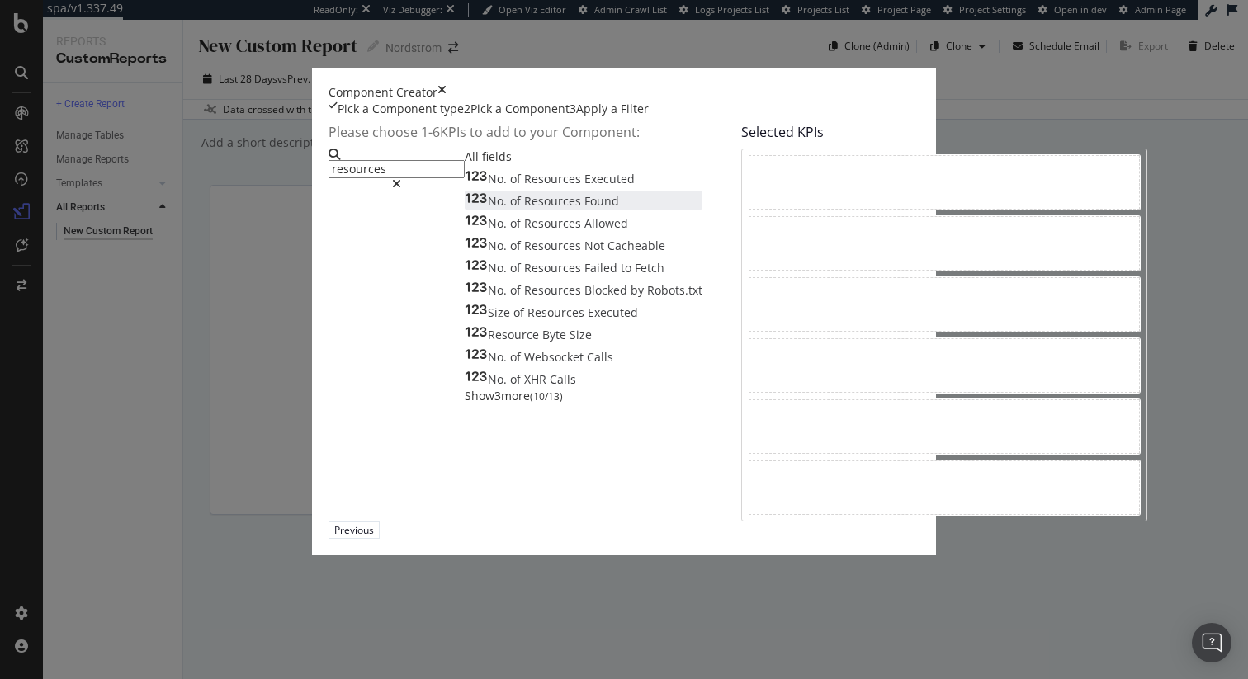
click at [524, 209] on span "Resources" at bounding box center [554, 201] width 60 height 16
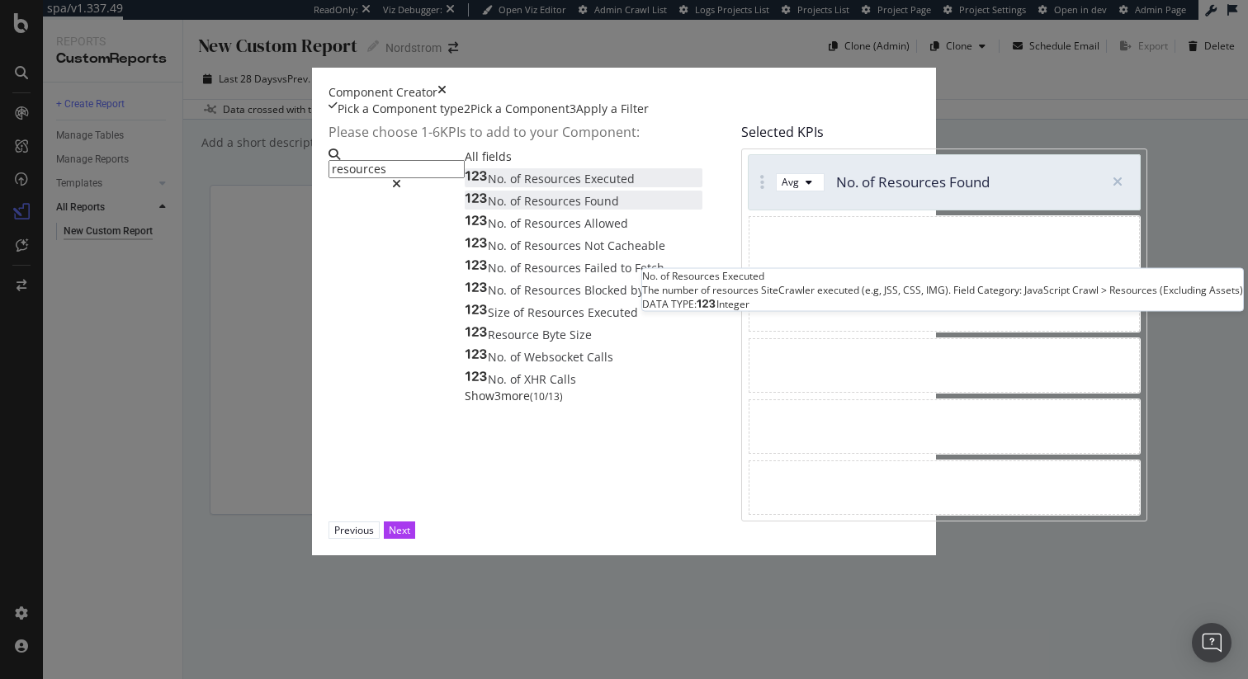
click at [524, 186] on span "Resources" at bounding box center [554, 179] width 60 height 16
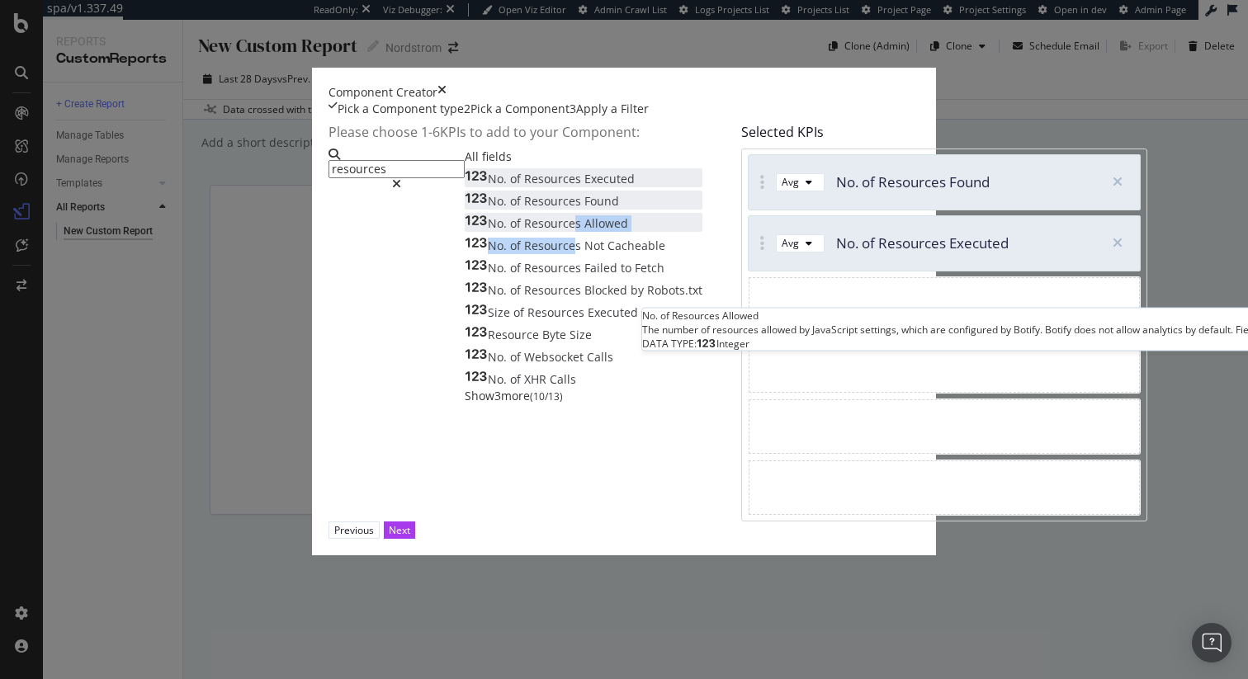
drag, startPoint x: 347, startPoint y: 331, endPoint x: 347, endPoint y: 322, distance: 9.1
click at [465, 322] on div "No. of Resources Executed No. of Resources Found No. of Resources Allowed No. o…" at bounding box center [584, 278] width 238 height 220
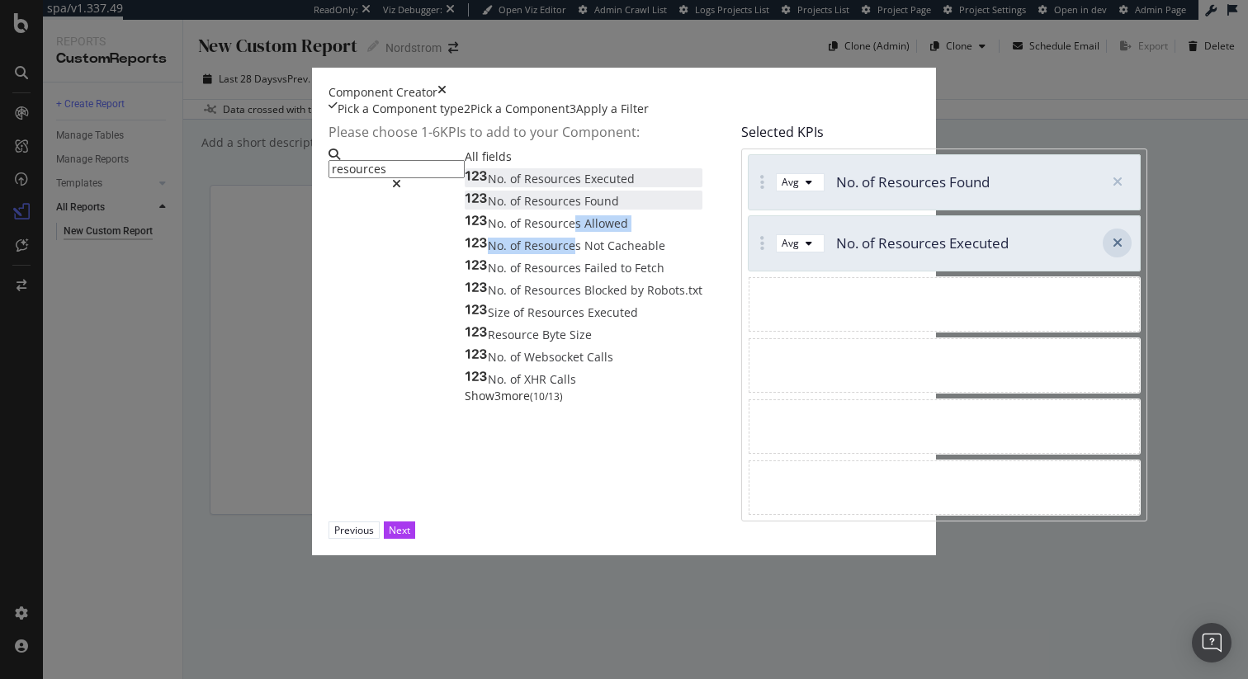
click at [1102, 257] on div "modal" at bounding box center [1116, 243] width 29 height 29
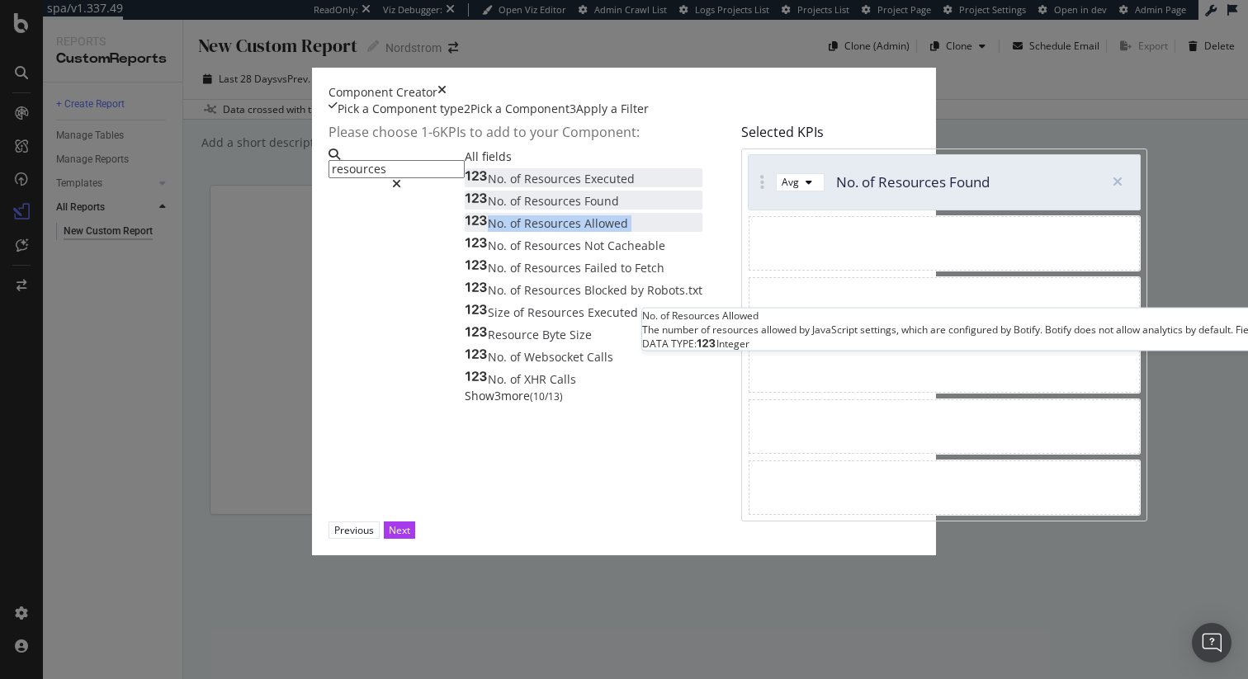
click at [465, 232] on div "No. of Resources Allowed" at bounding box center [546, 223] width 163 height 17
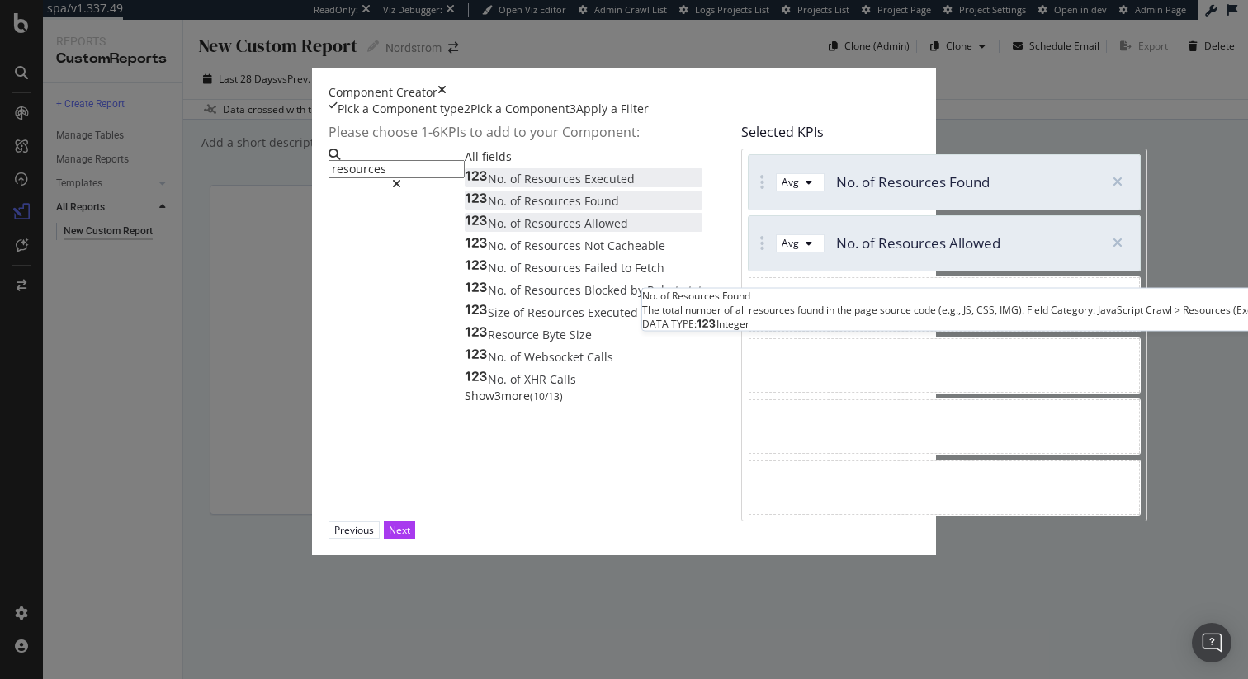
click at [584, 209] on span "Found" at bounding box center [601, 201] width 35 height 16
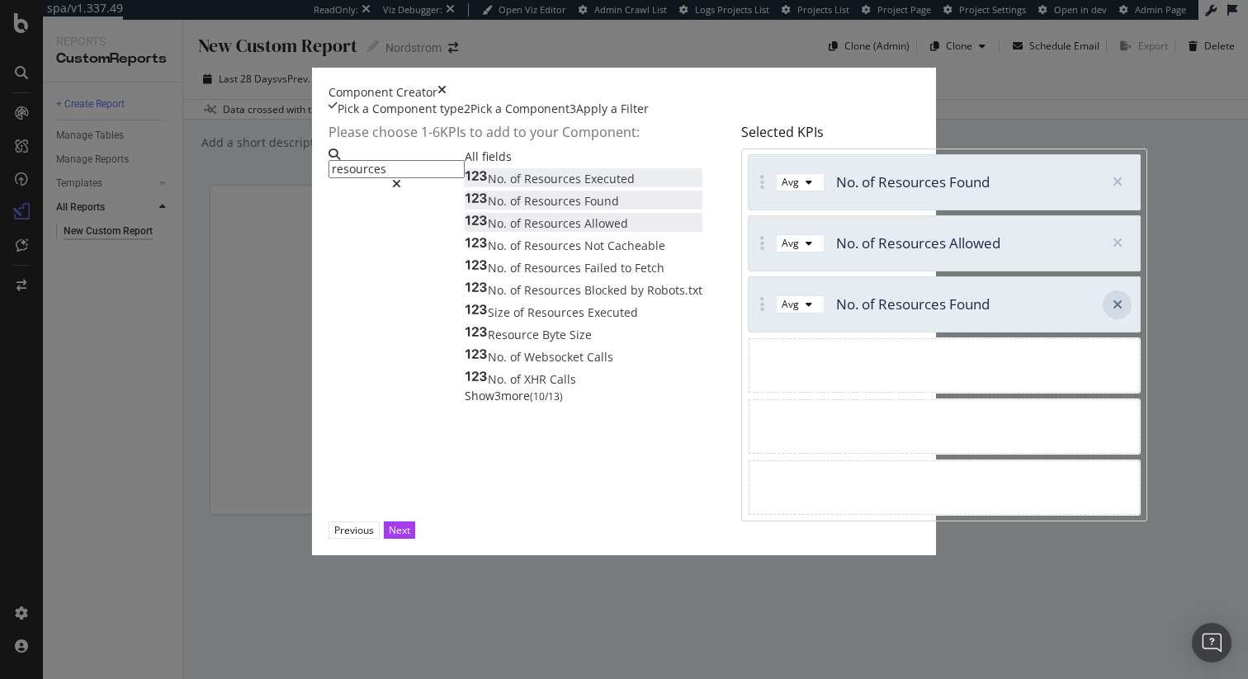
click at [1112, 311] on icon "modal" at bounding box center [1117, 304] width 10 height 13
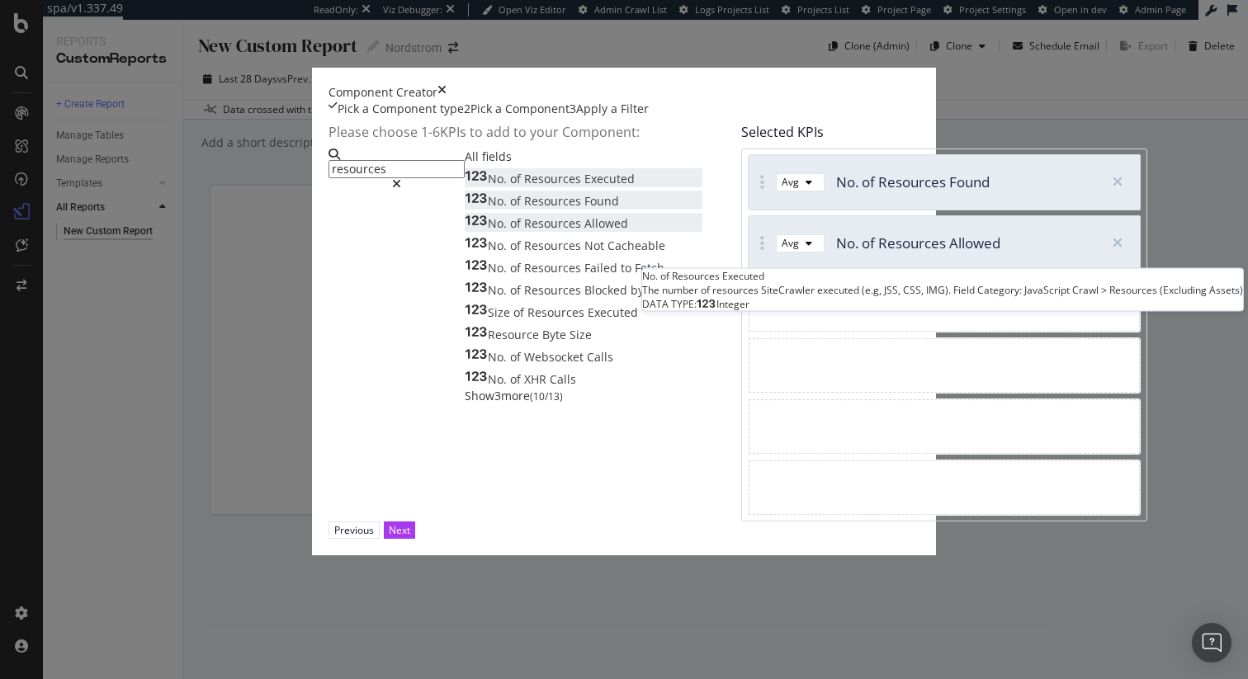
click at [524, 186] on span "Resources" at bounding box center [554, 179] width 60 height 16
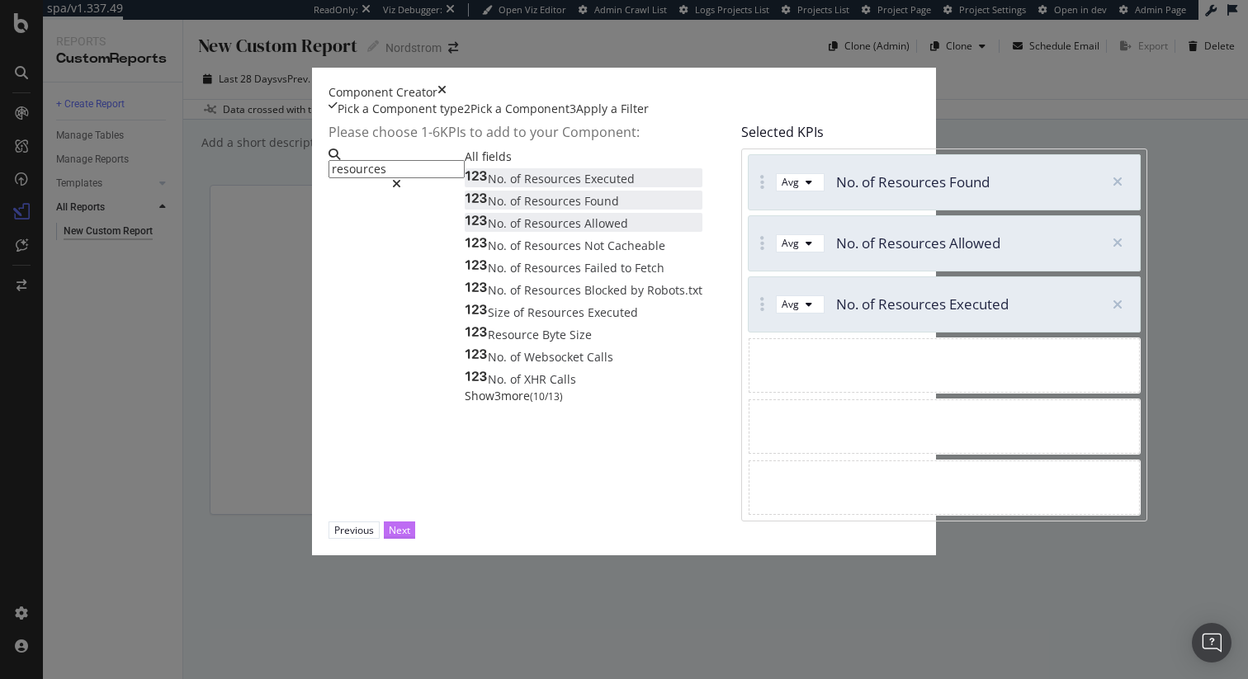
click at [410, 537] on div "Next" at bounding box center [399, 530] width 21 height 14
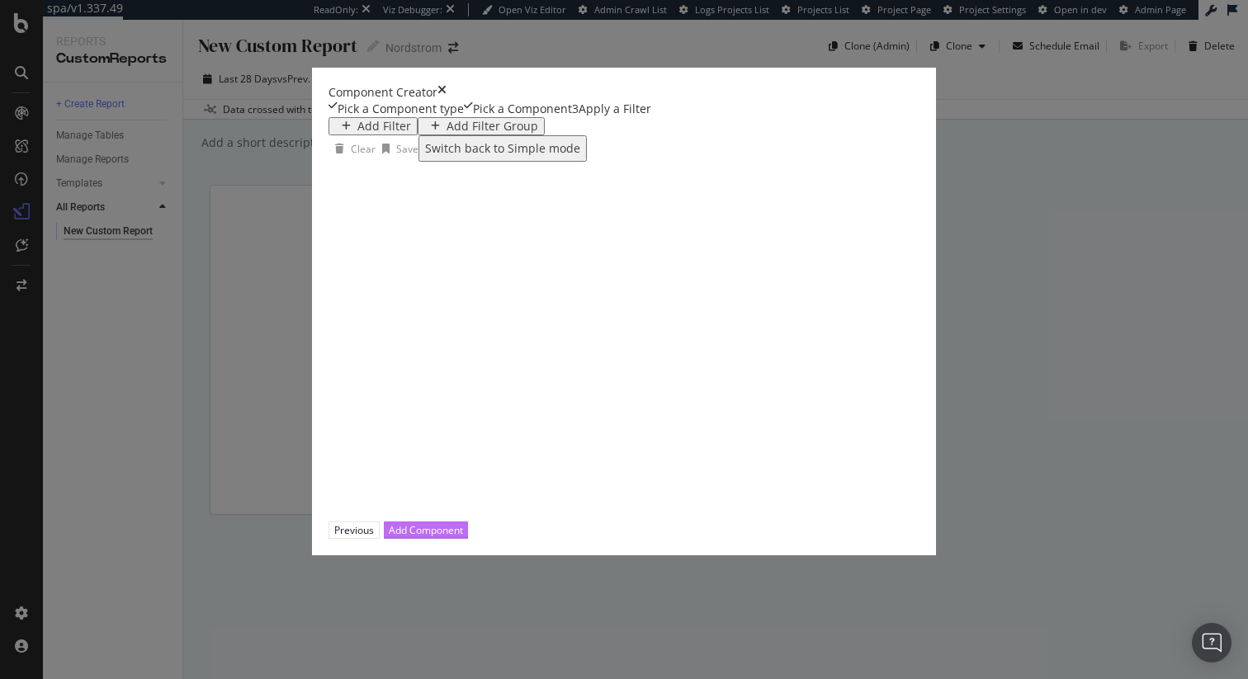
click at [463, 537] on div "Add Component" at bounding box center [426, 530] width 74 height 14
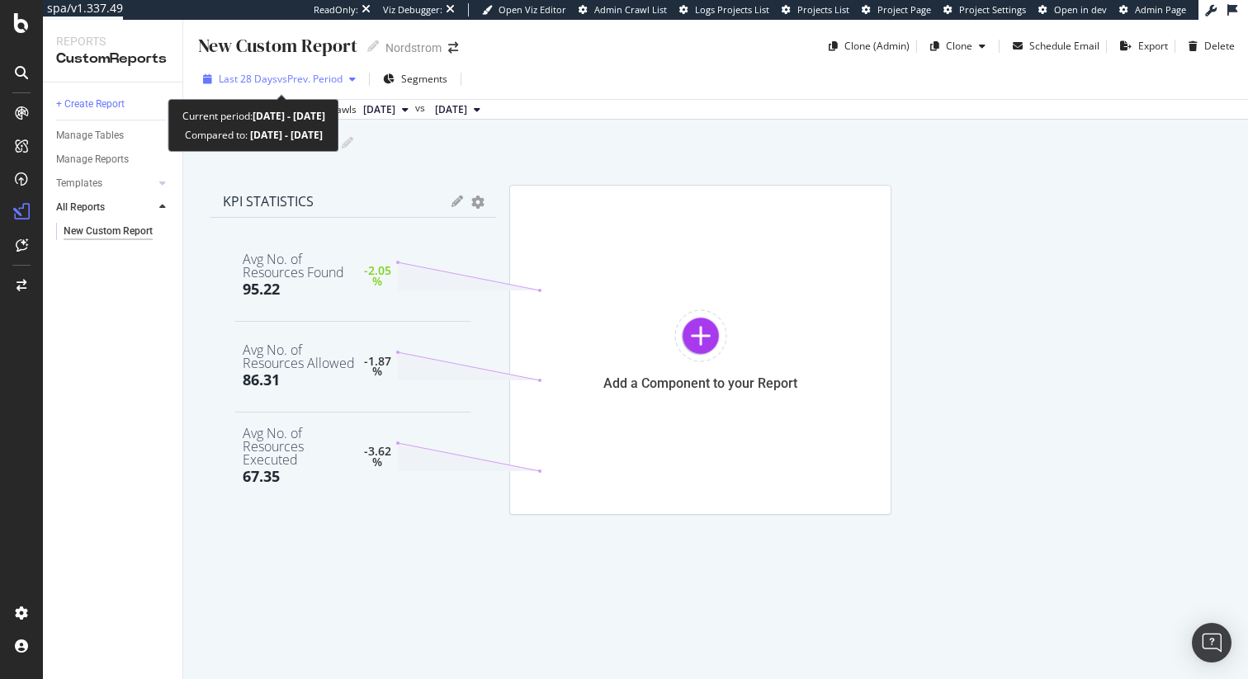
click at [316, 84] on span "vs Prev. Period" at bounding box center [309, 79] width 65 height 14
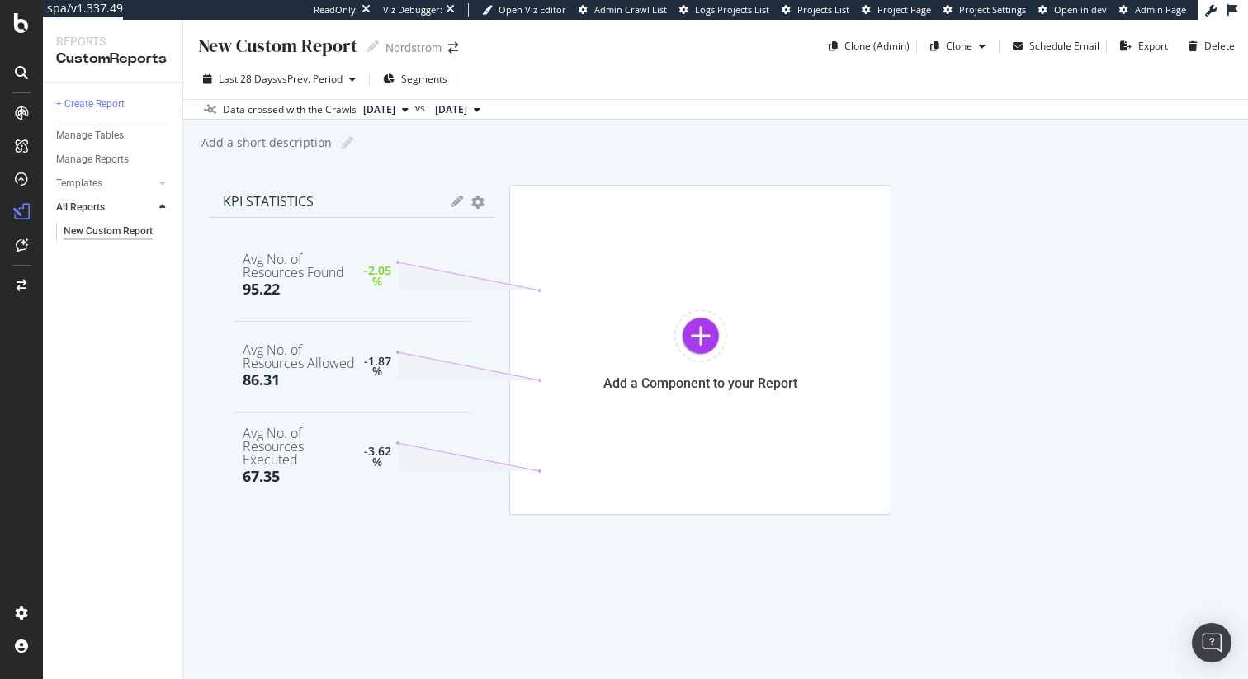
click at [496, 192] on div "KPI STATISTICS KPIs Table Edit KPIs Apply Filter Export as CSV Delete Add to Cu…" at bounding box center [353, 201] width 286 height 33
click at [467, 111] on span "[DATE]" at bounding box center [451, 109] width 32 height 15
click at [763, 135] on div "Add a short description Add a short description" at bounding box center [724, 142] width 1048 height 25
click at [713, 177] on div "New Custom Report New Custom Report Nordstrom Clone (Admin) Clone Schedule Emai…" at bounding box center [715, 349] width 1065 height 659
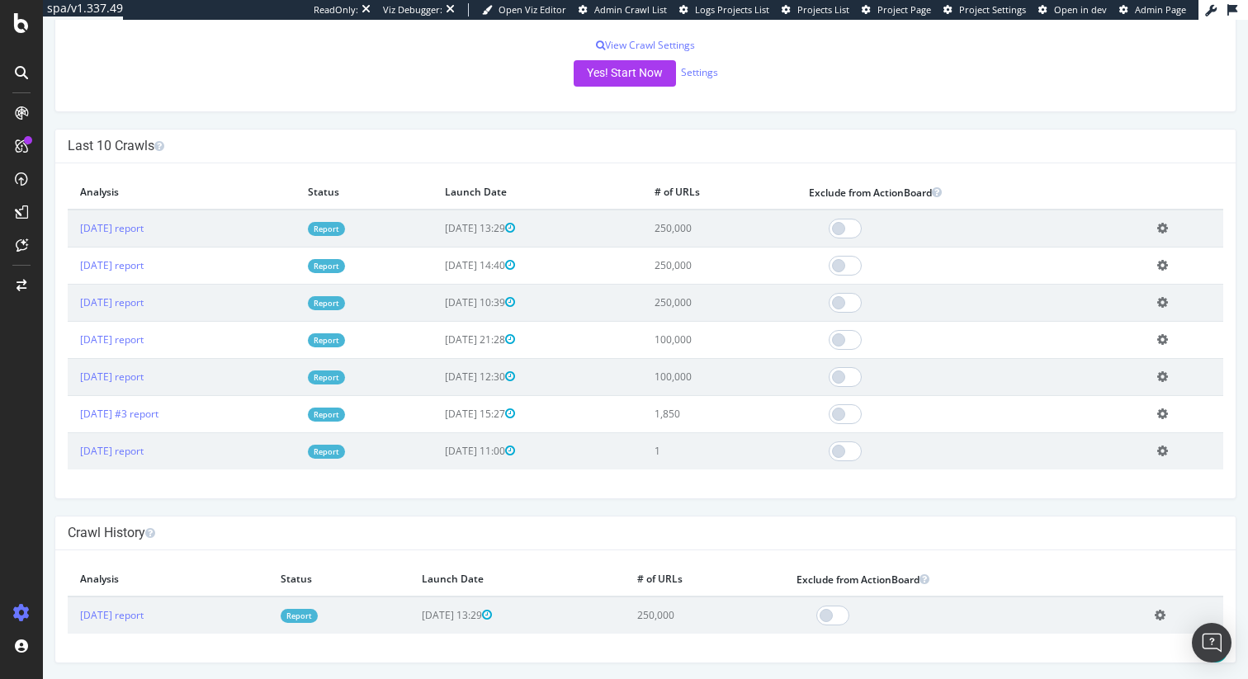
scroll to position [314, 0]
click at [135, 307] on link "[DATE] report" at bounding box center [112, 304] width 64 height 14
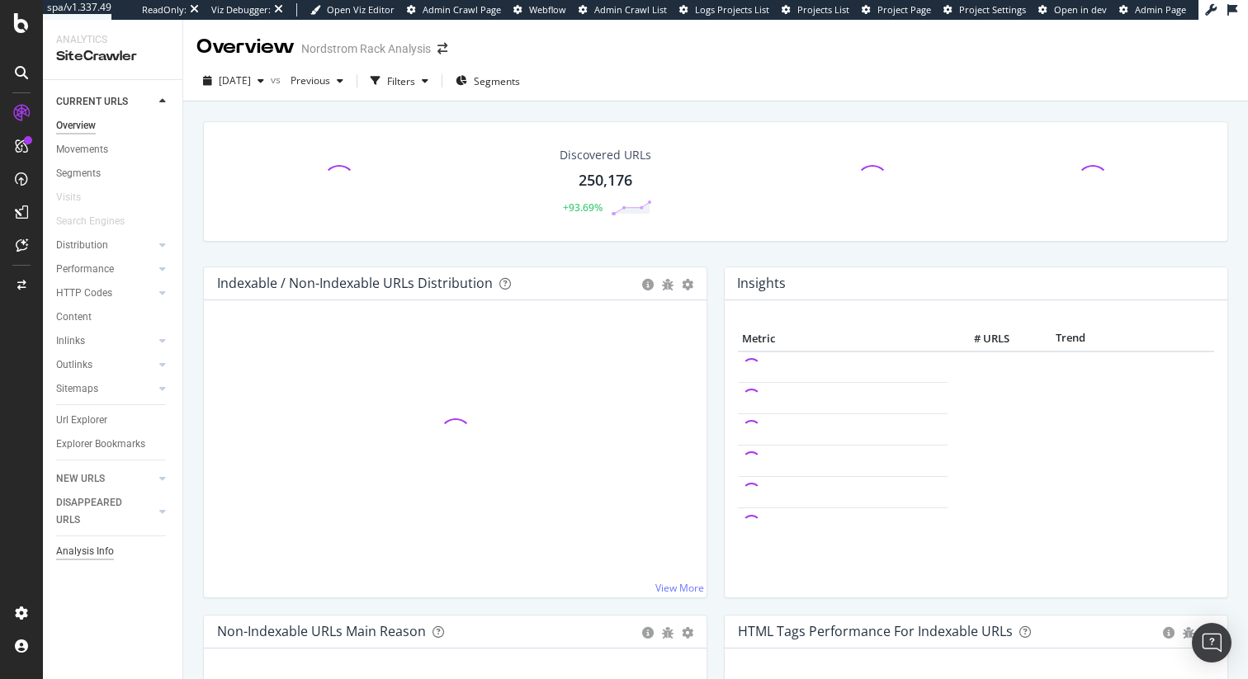
click at [90, 550] on div "Analysis Info" at bounding box center [85, 551] width 58 height 17
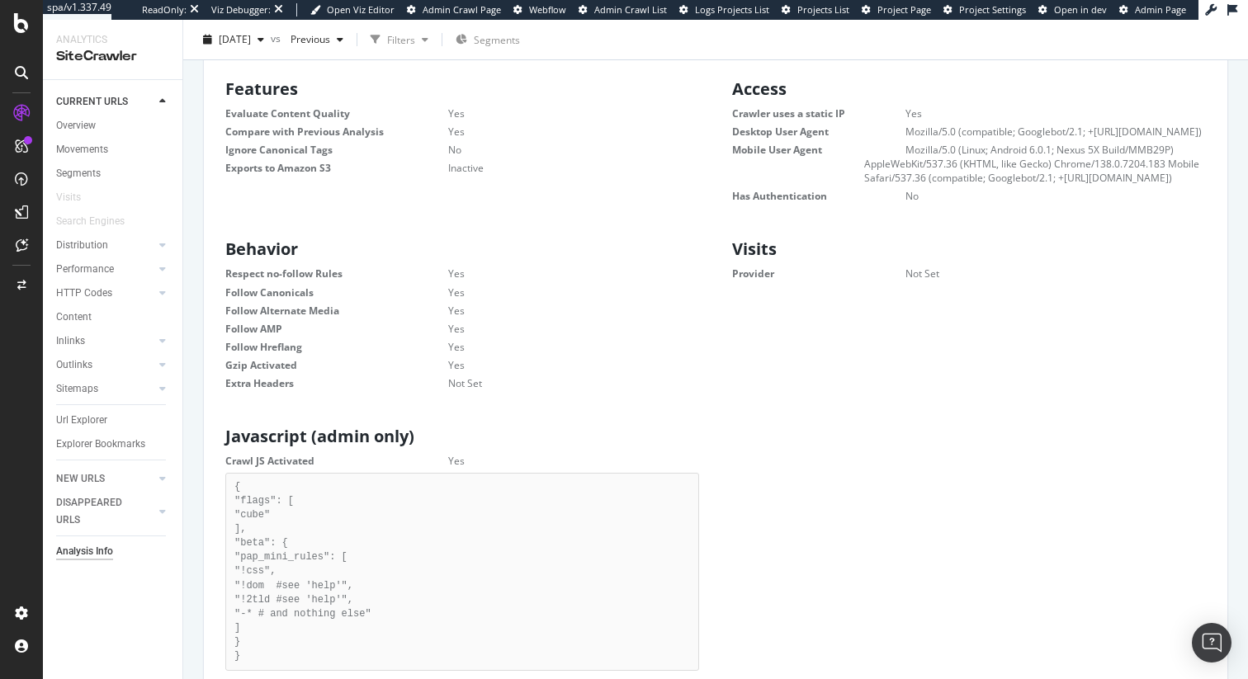
scroll to position [564, 0]
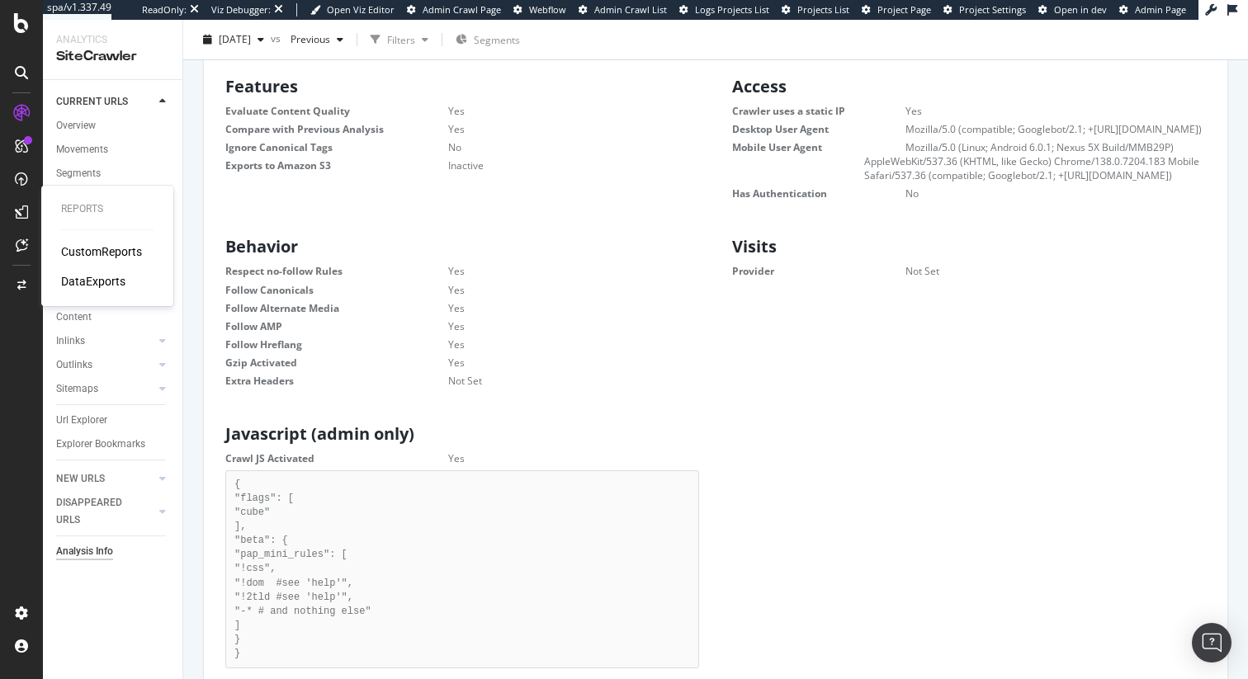
click at [86, 248] on div "CustomReports" at bounding box center [101, 251] width 81 height 17
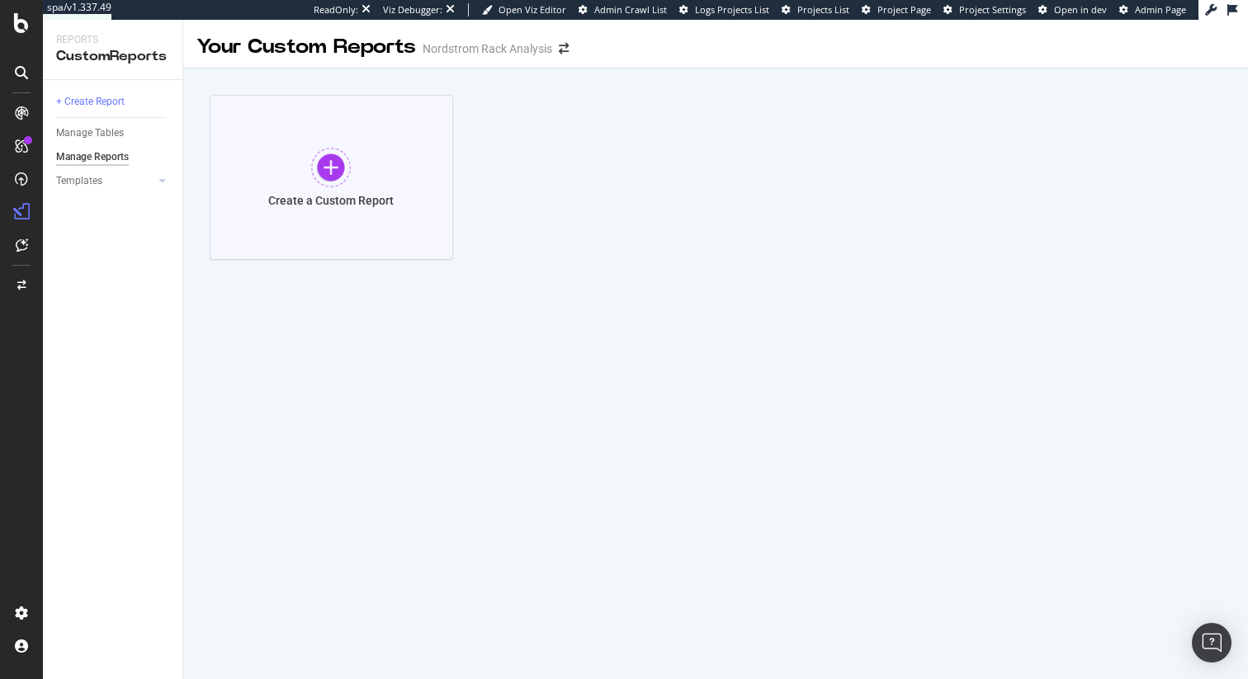
click at [340, 172] on div at bounding box center [331, 168] width 40 height 40
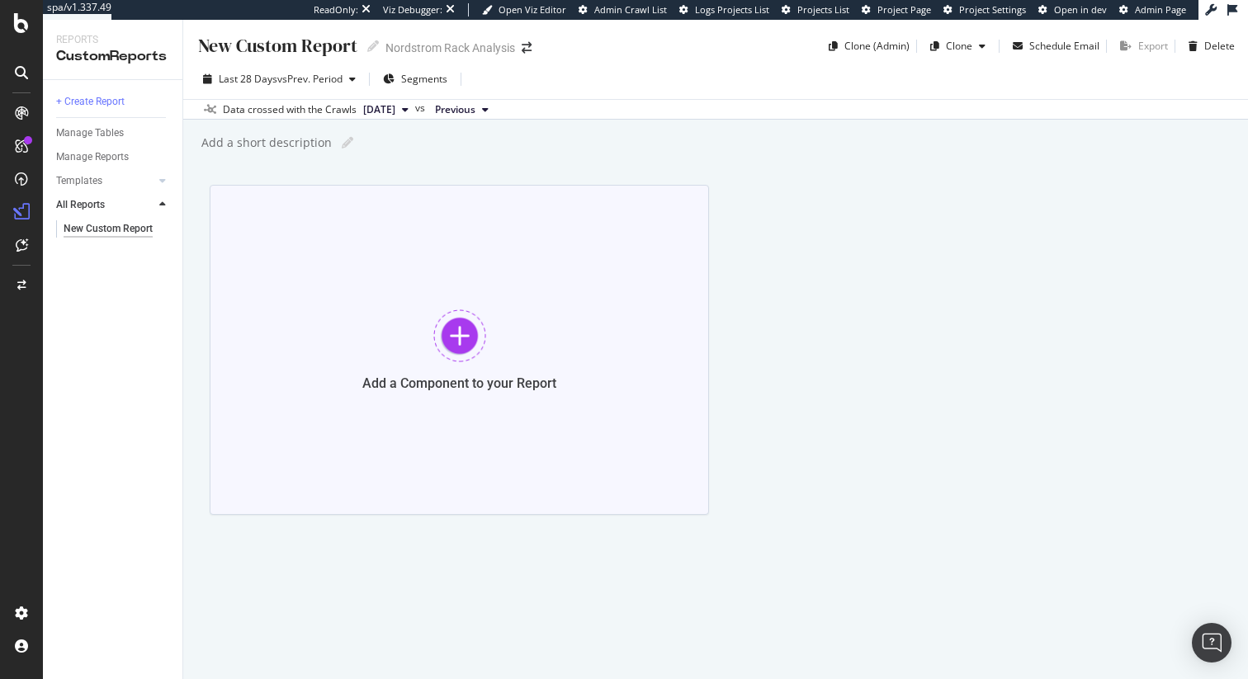
click at [451, 326] on div at bounding box center [459, 335] width 53 height 53
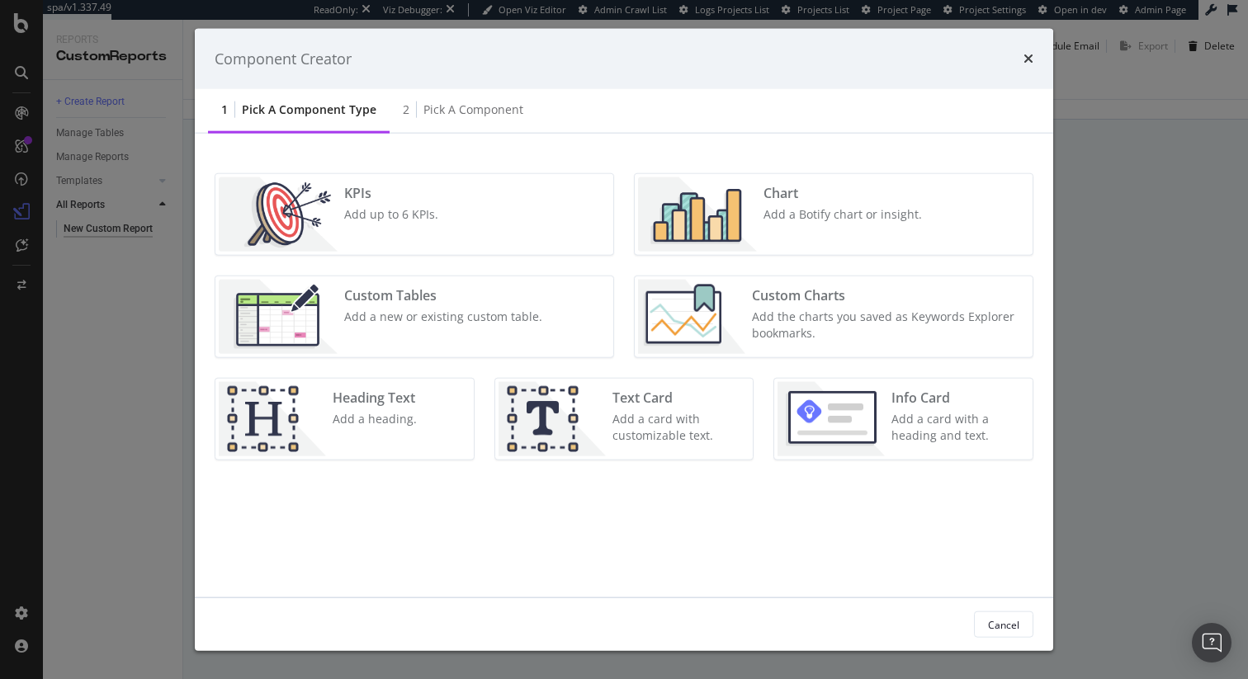
click at [353, 224] on div "KPIs Add up to 6 KPIs." at bounding box center [391, 214] width 107 height 74
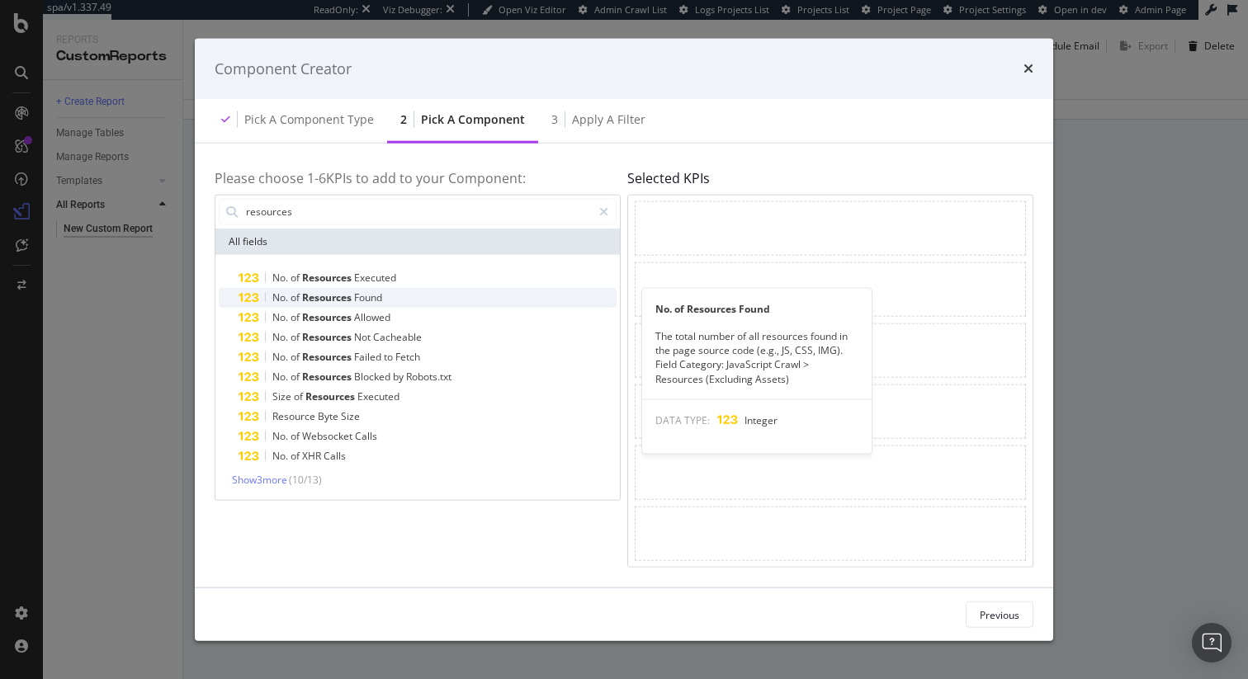
type input "resources"
click at [344, 298] on span "Resources" at bounding box center [328, 297] width 52 height 14
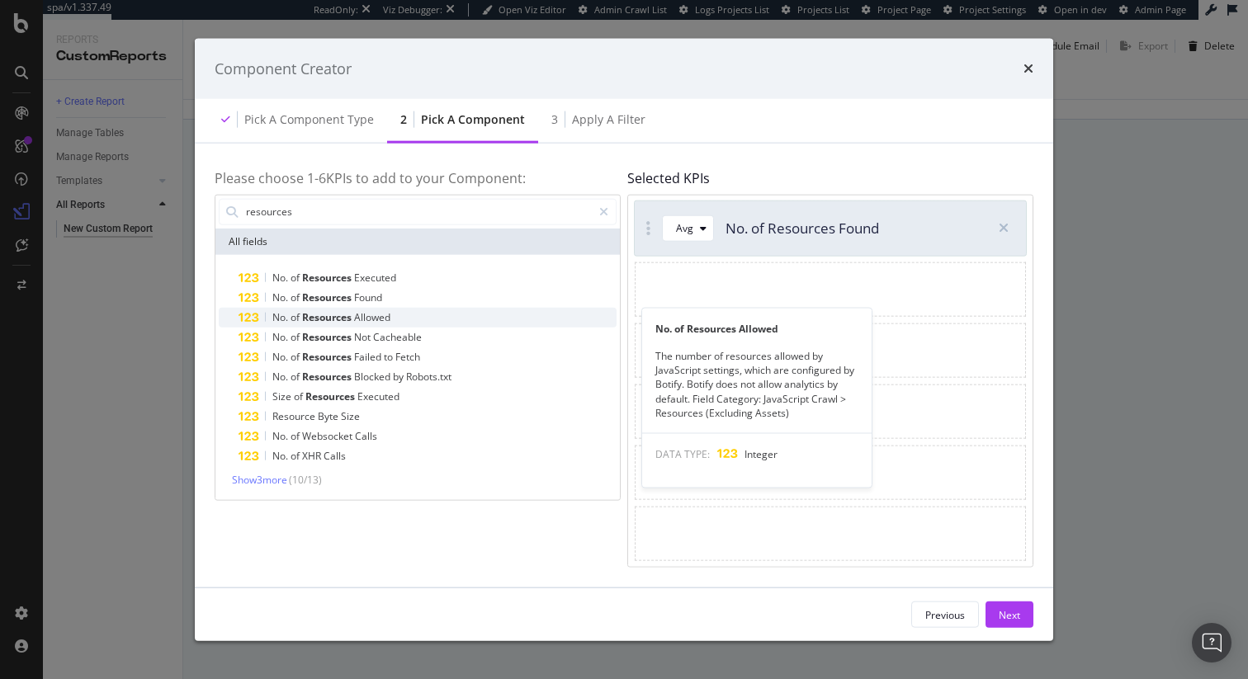
click at [371, 313] on span "Allowed" at bounding box center [372, 316] width 36 height 14
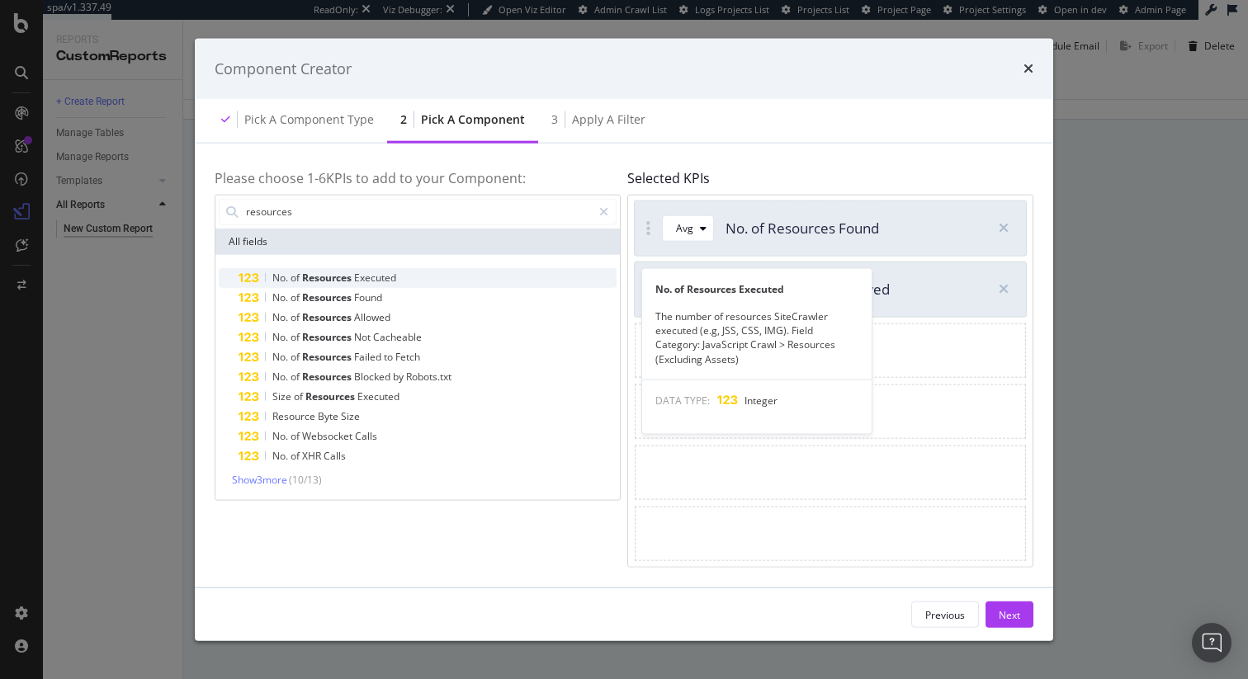
click at [378, 276] on span "Executed" at bounding box center [375, 277] width 42 height 14
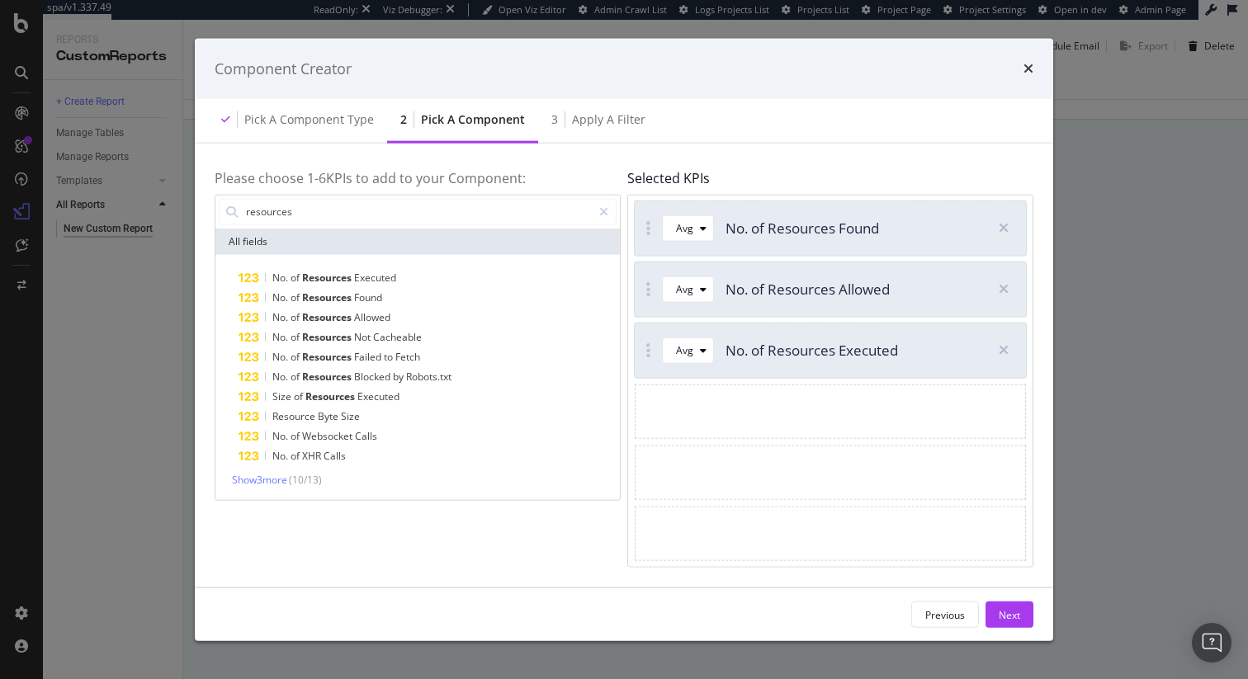
click at [999, 599] on div "Previous Next" at bounding box center [624, 614] width 858 height 53
click at [1008, 623] on div "Next" at bounding box center [1008, 614] width 21 height 25
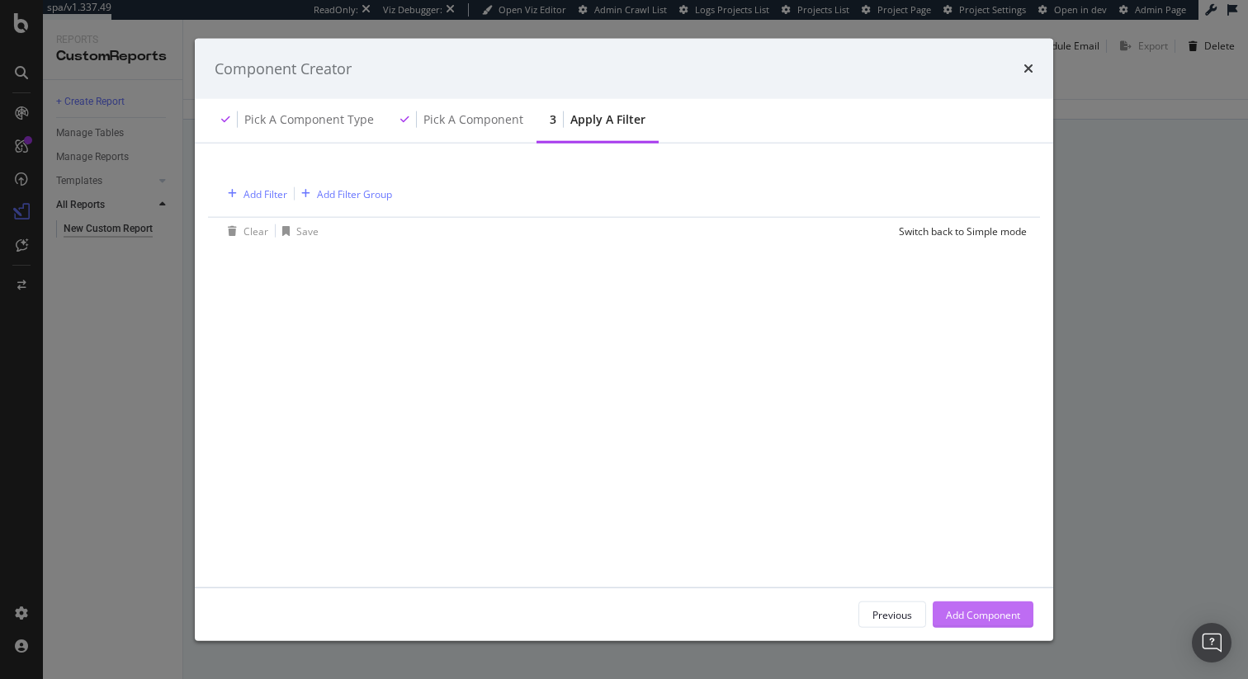
click at [984, 610] on div "Add Component" at bounding box center [983, 614] width 74 height 14
